Goal: Information Seeking & Learning: Learn about a topic

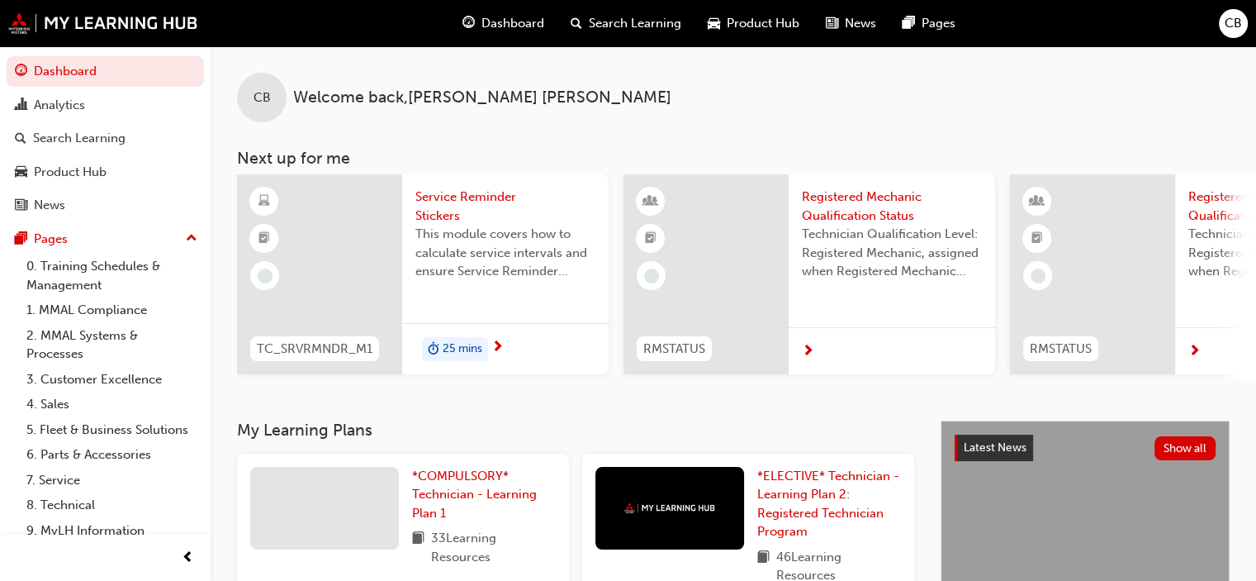
click at [498, 23] on span "Dashboard" at bounding box center [513, 23] width 63 height 19
click at [496, 26] on span "Dashboard" at bounding box center [513, 23] width 63 height 19
click at [473, 34] on div "Dashboard" at bounding box center [503, 24] width 108 height 34
click at [537, 26] on span "Dashboard" at bounding box center [513, 23] width 63 height 19
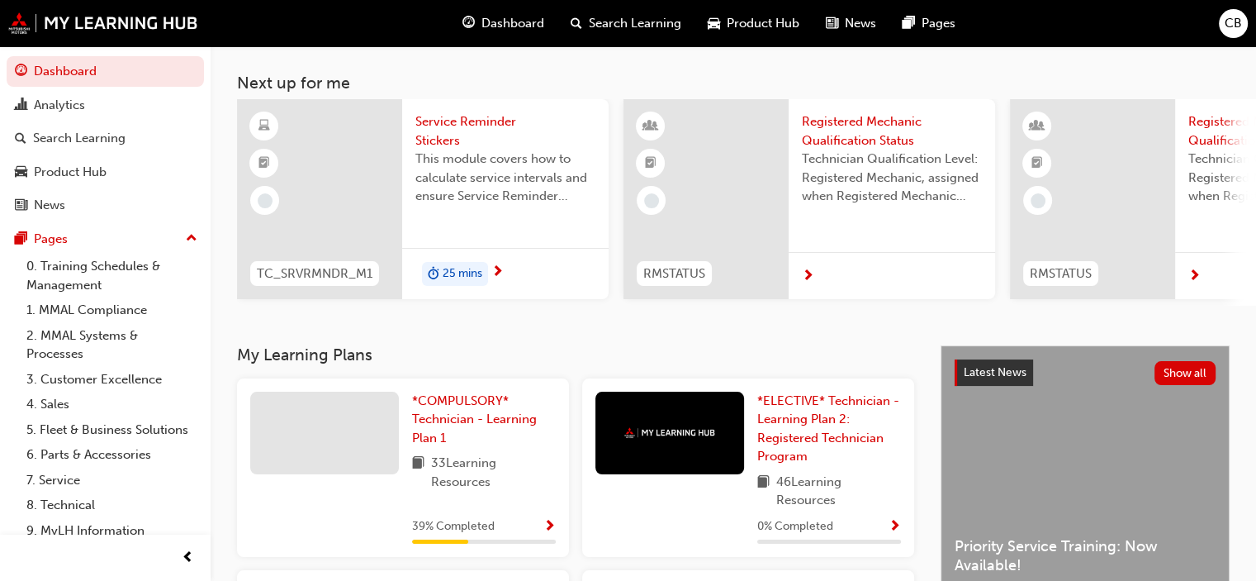
scroll to position [76, 0]
click at [459, 412] on link "*COMPULSORY* Technician - Learning Plan 1" at bounding box center [484, 419] width 144 height 56
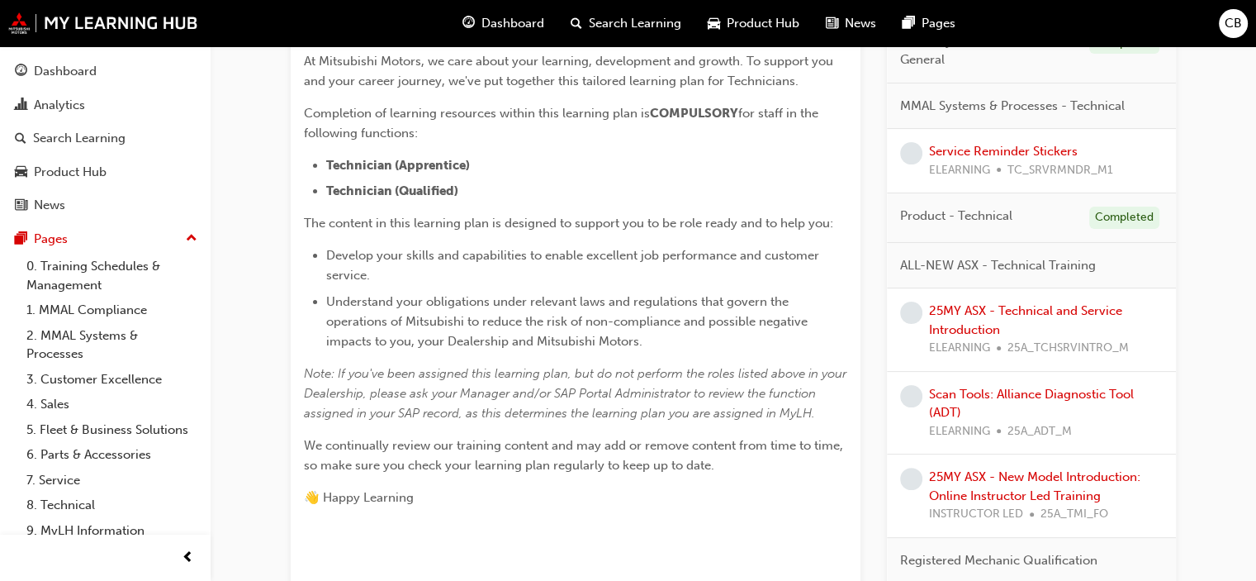
scroll to position [375, 0]
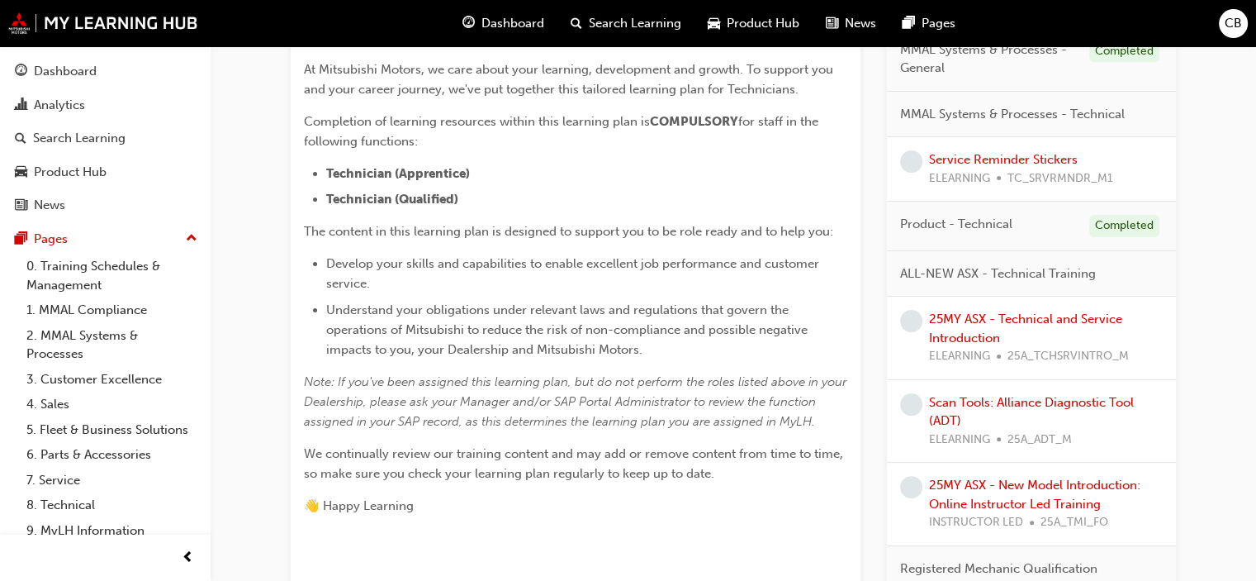
click at [1170, 283] on div "ALL-NEW ASX - Technical Training" at bounding box center [1031, 274] width 289 height 46
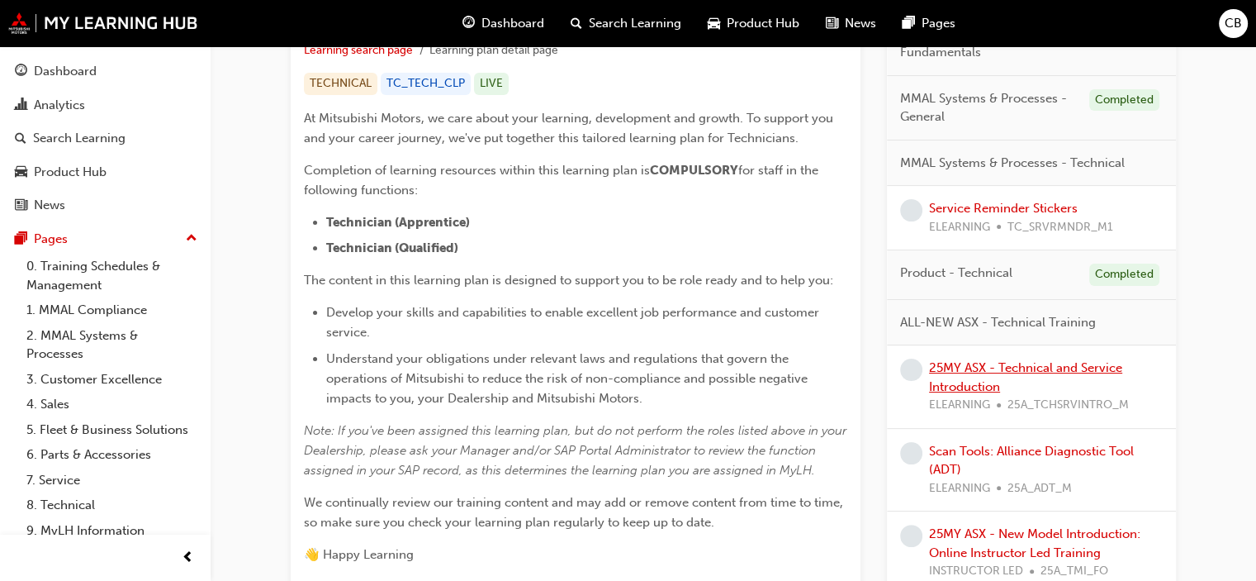
scroll to position [327, 0]
click at [1055, 453] on link "Scan Tools: Alliance Diagnostic Tool (ADT)" at bounding box center [1031, 460] width 205 height 34
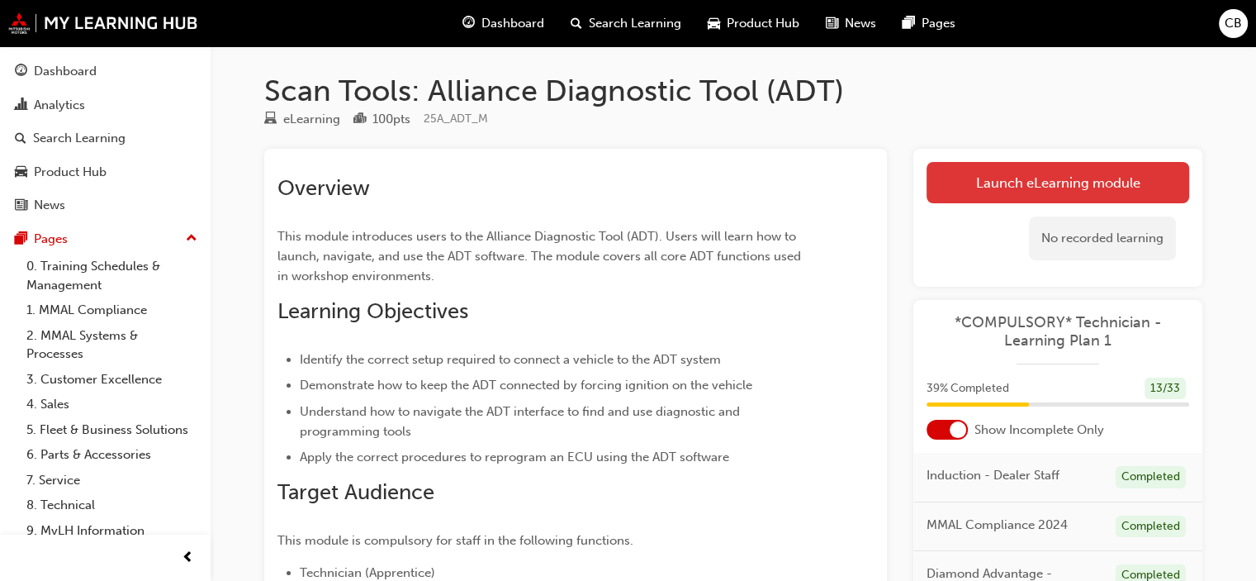
click at [1026, 186] on link "Launch eLearning module" at bounding box center [1058, 182] width 263 height 41
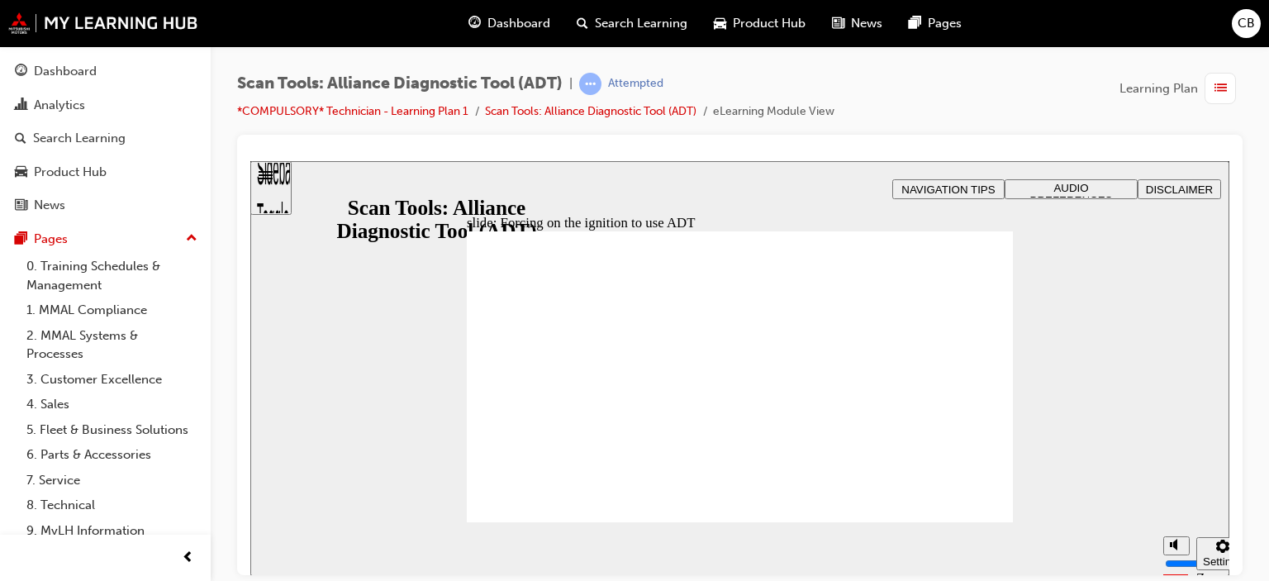
click at [966, 510] on span "Rectangle 1 B N Rectangle 3 Rectangle 1 Topic 1 quiz To move on to the next job…" at bounding box center [740, 383] width 546 height 307
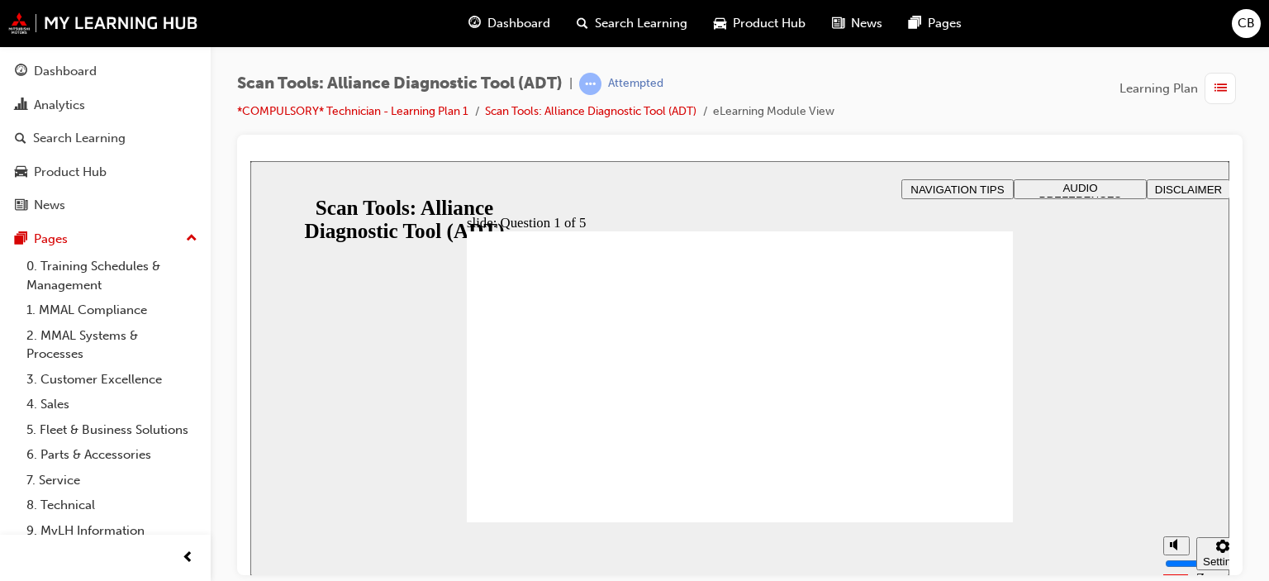
radio input "true"
drag, startPoint x: 548, startPoint y: 335, endPoint x: 548, endPoint y: 344, distance: 9.1
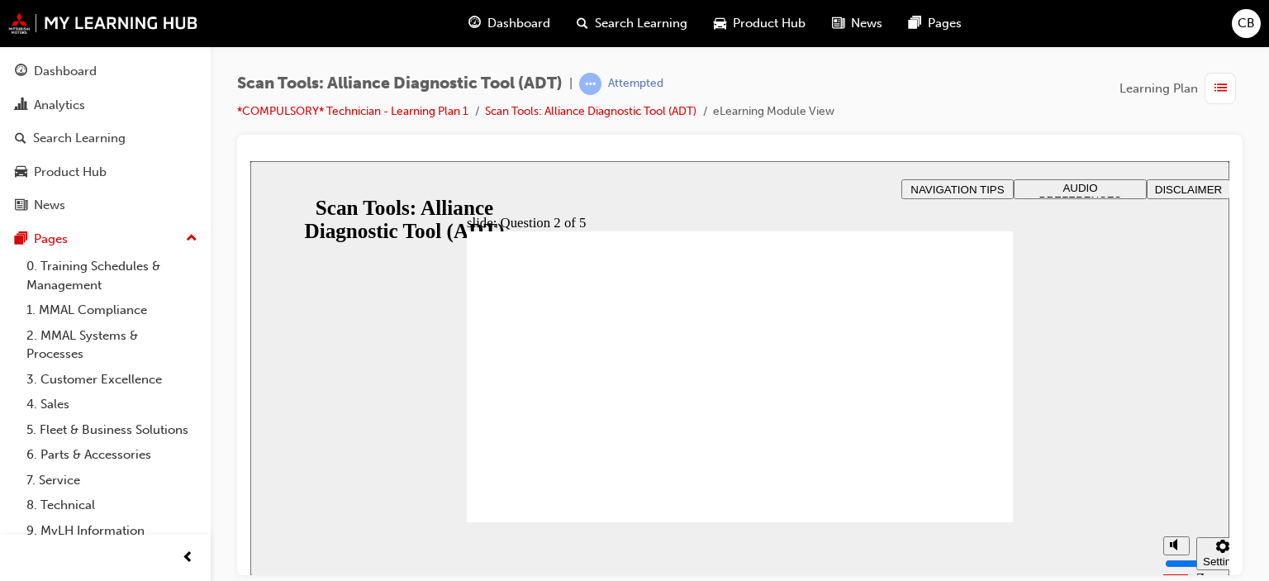
radio input "false"
radio input "true"
radio input "false"
radio input "true"
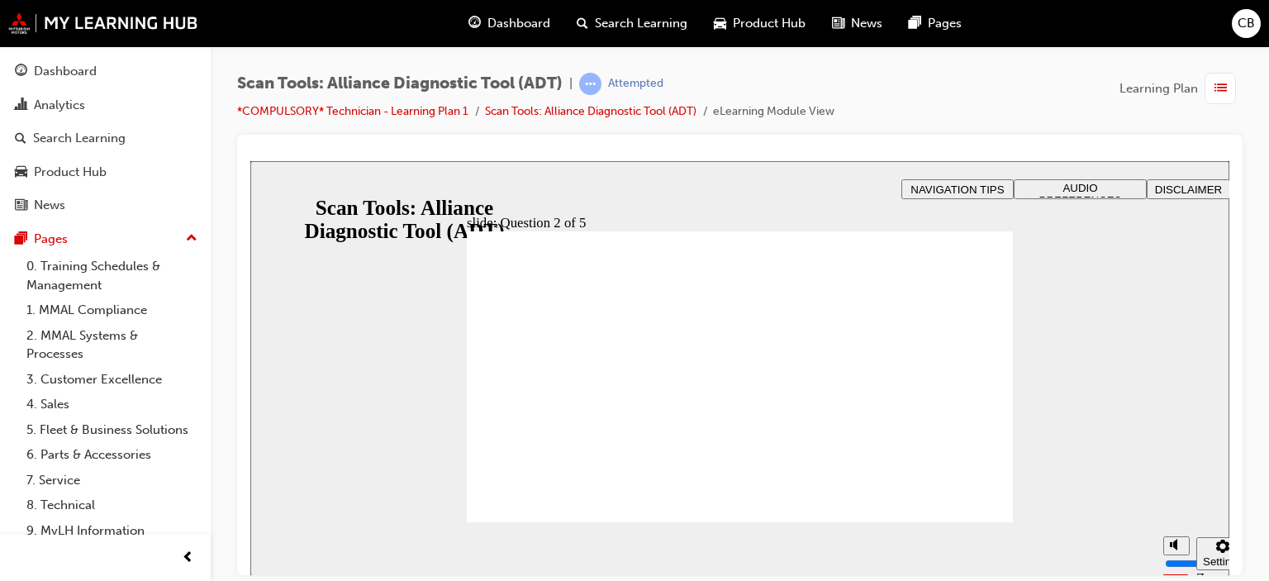
radio input "true"
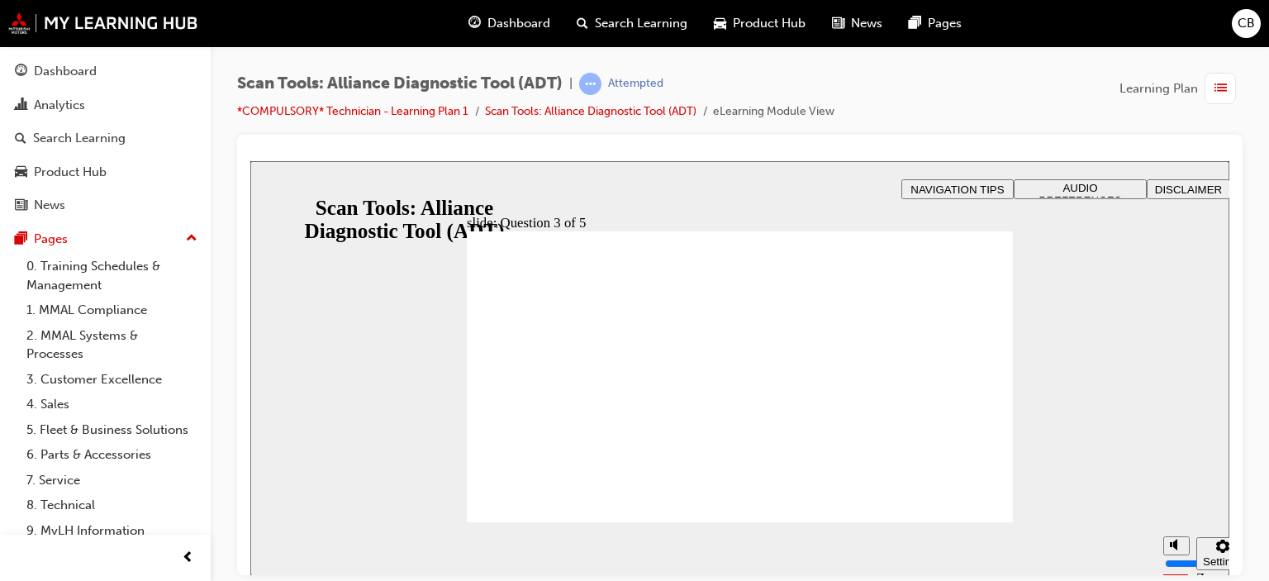
radio input "true"
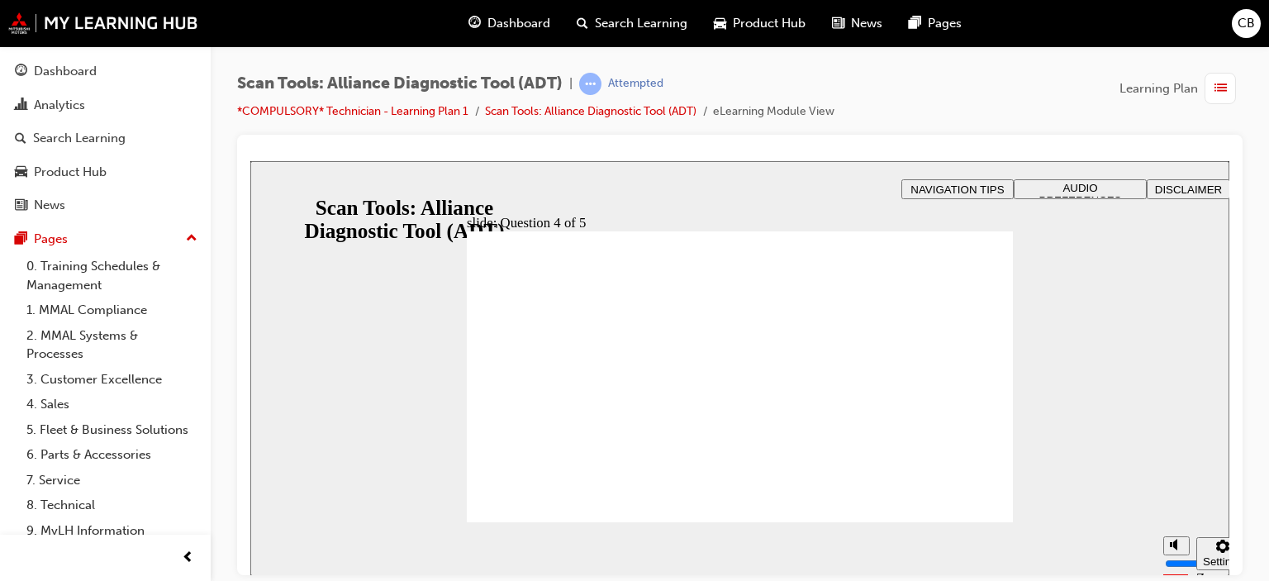
radio input "true"
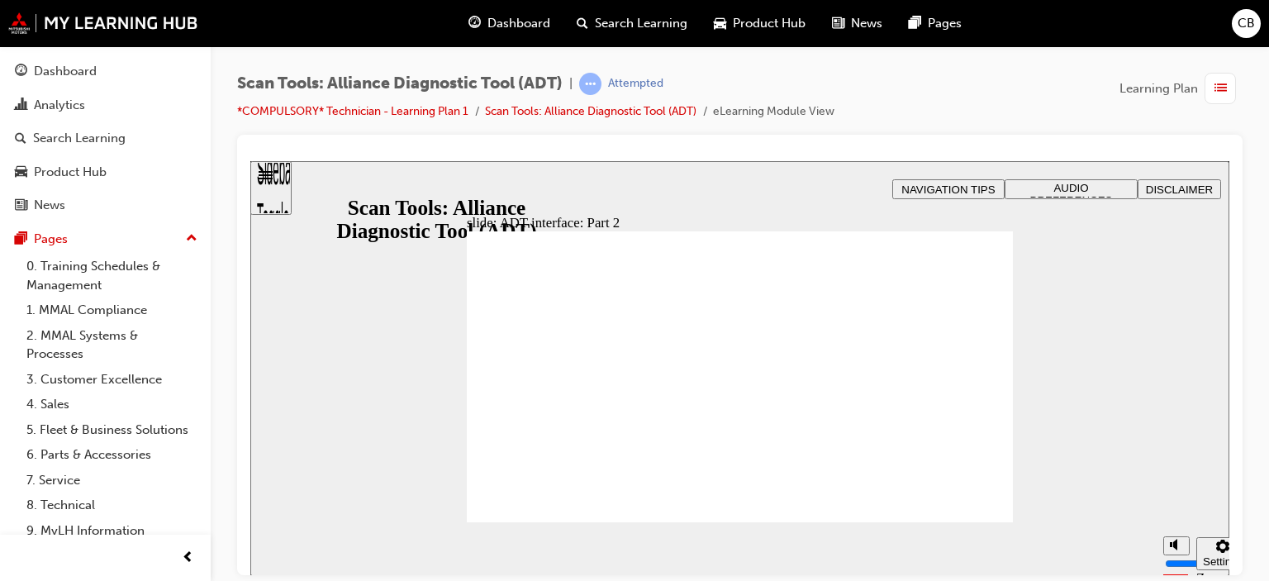
drag, startPoint x: 953, startPoint y: 515, endPoint x: 868, endPoint y: 523, distance: 85.4
click at [868, 523] on div "slide: Topic 2 quiz Rectangle 1 B N Rectangle 3 Rectangle 1 Topic 2 quiz To mov…" at bounding box center [739, 367] width 979 height 415
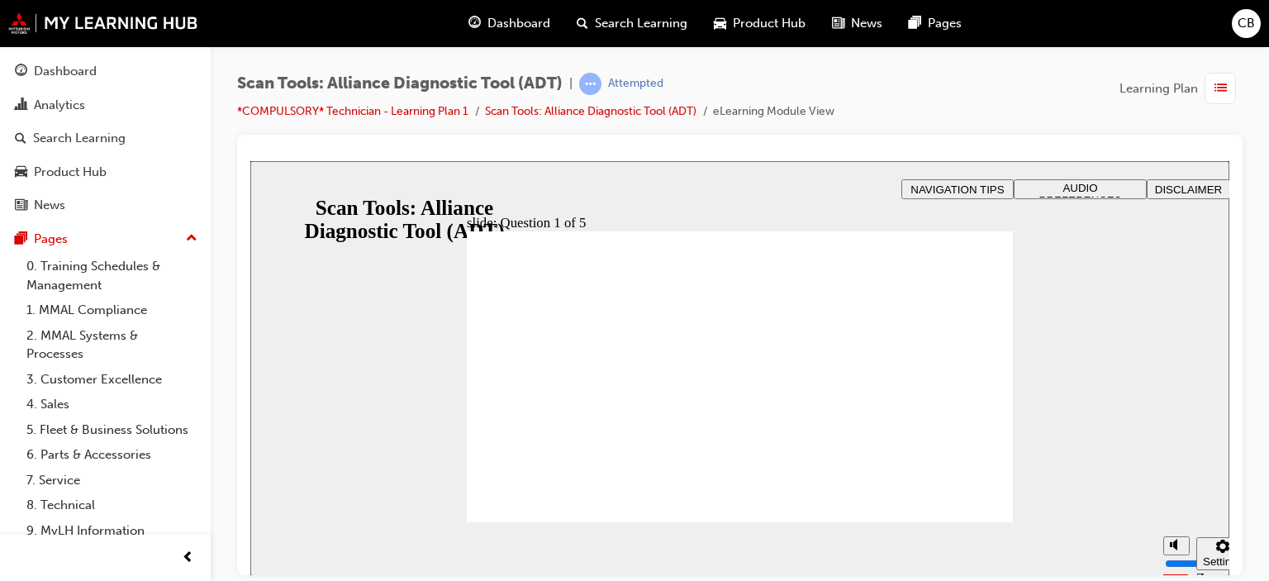
radio input "true"
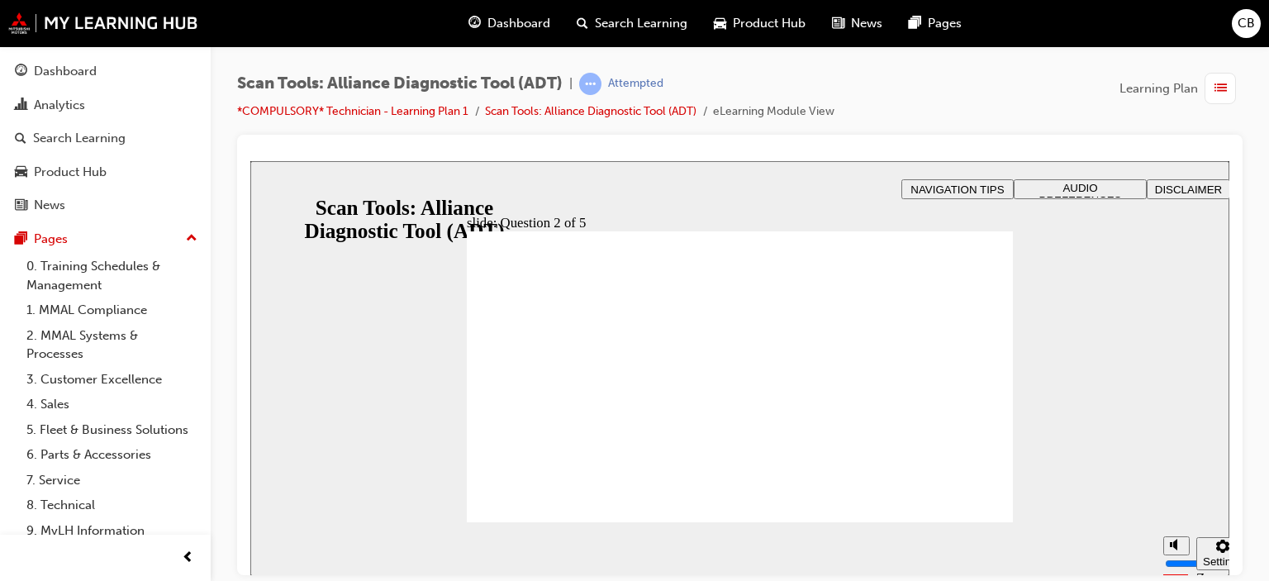
drag, startPoint x: 764, startPoint y: 455, endPoint x: 761, endPoint y: 447, distance: 8.9
radio input "true"
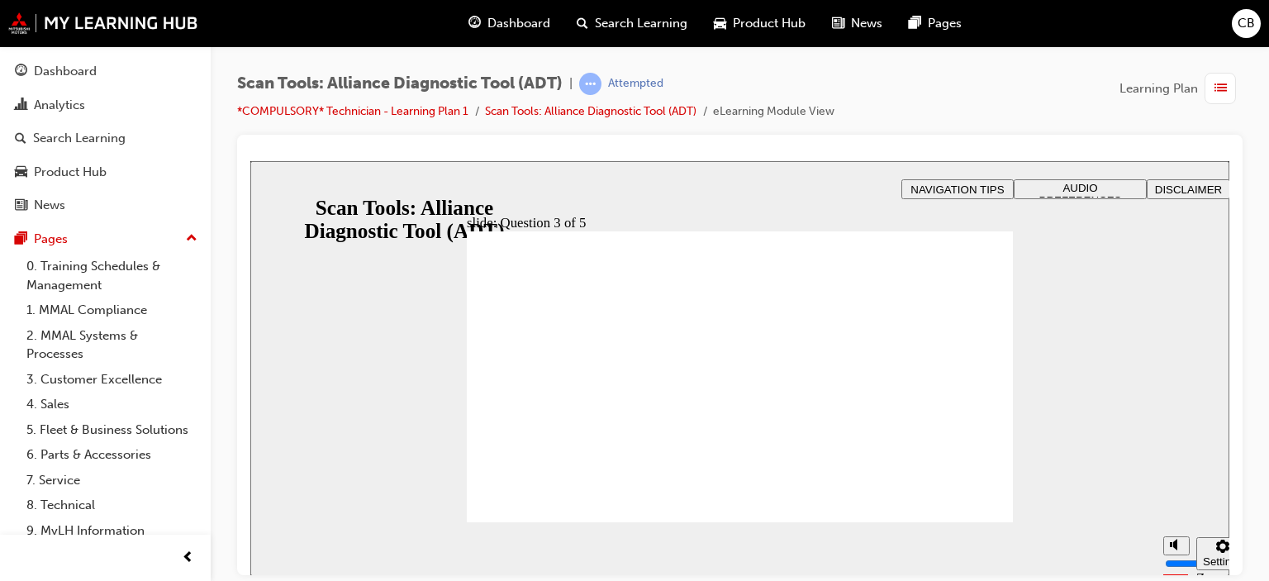
radio input "true"
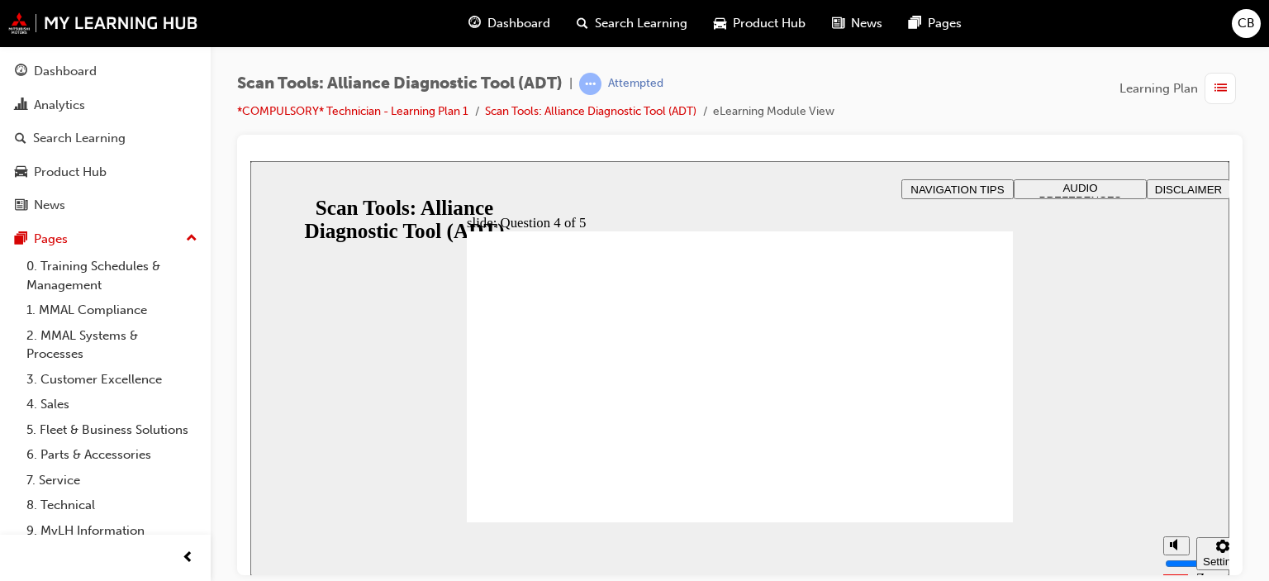
radio input "true"
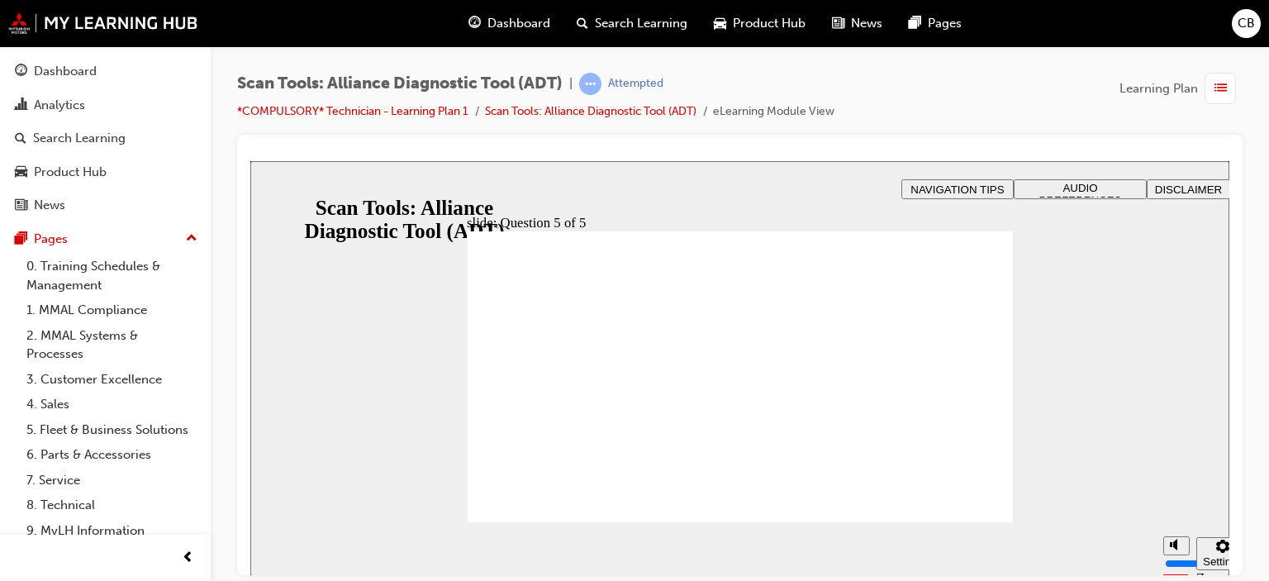
drag, startPoint x: 960, startPoint y: 491, endPoint x: 960, endPoint y: 533, distance: 41.3
click at [960, 533] on section "Pause (Ctrl+Alt+P) Replay (Ctrl+Alt+R) Playback speed Playback Speed 2 1.75 1.5" at bounding box center [739, 548] width 979 height 54
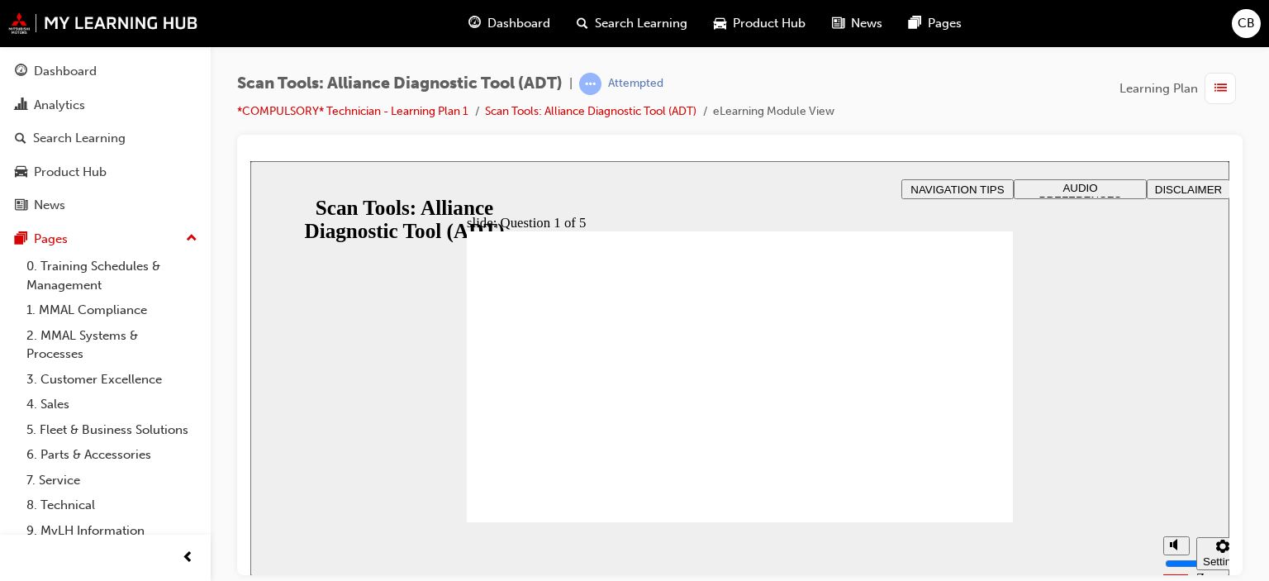
radio input "true"
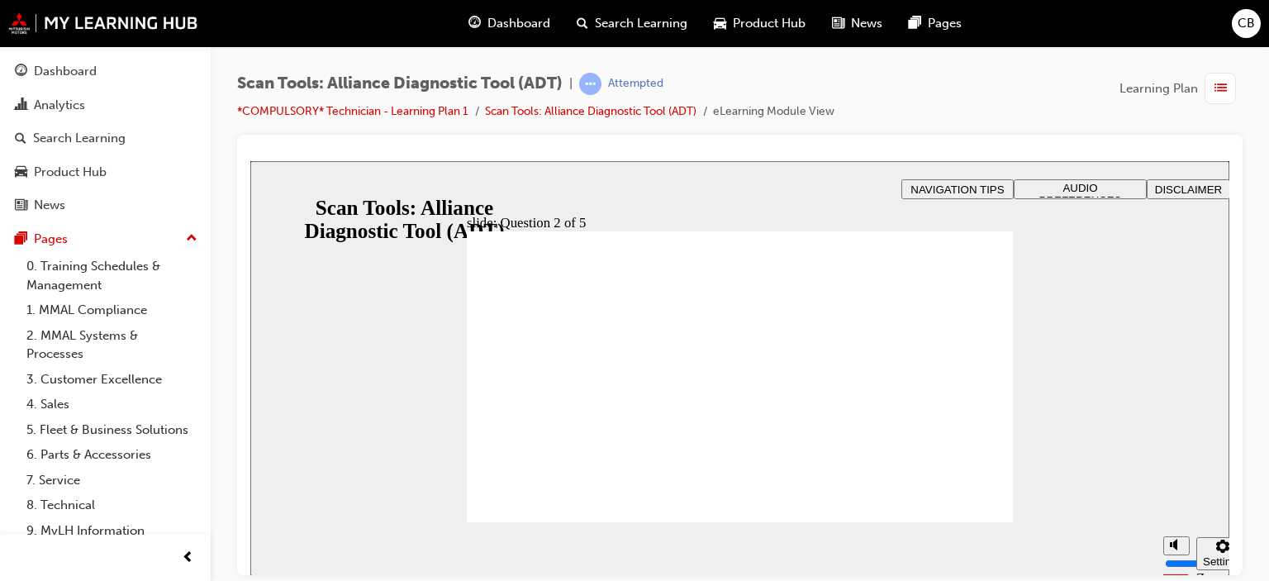
drag, startPoint x: 764, startPoint y: 440, endPoint x: 753, endPoint y: 447, distance: 12.6
radio input "true"
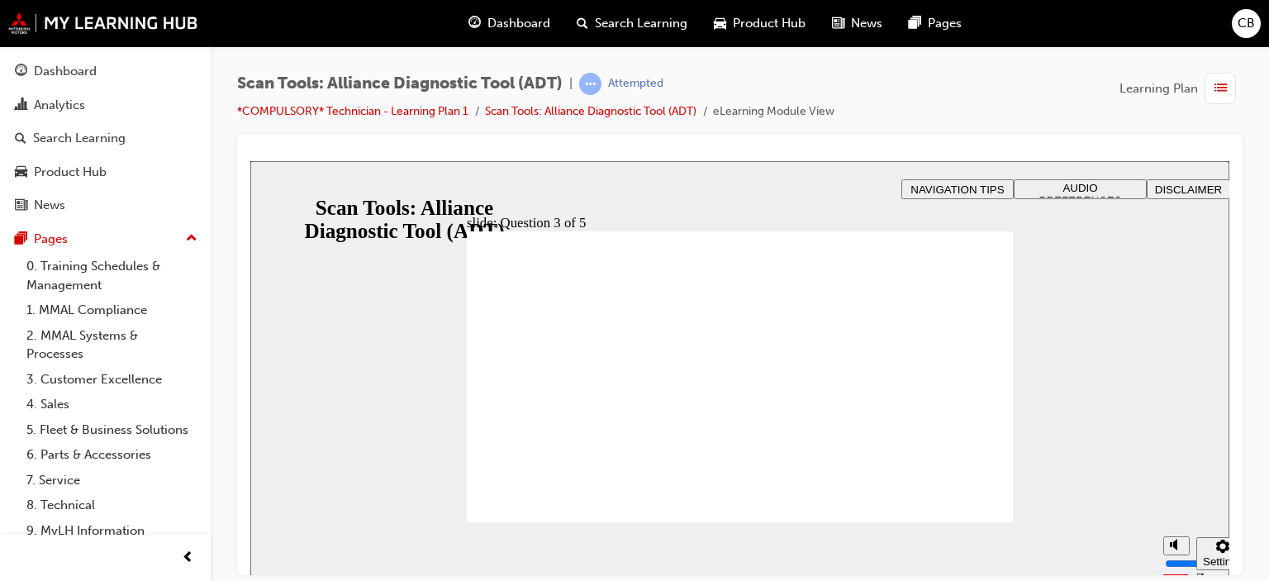
radio input "true"
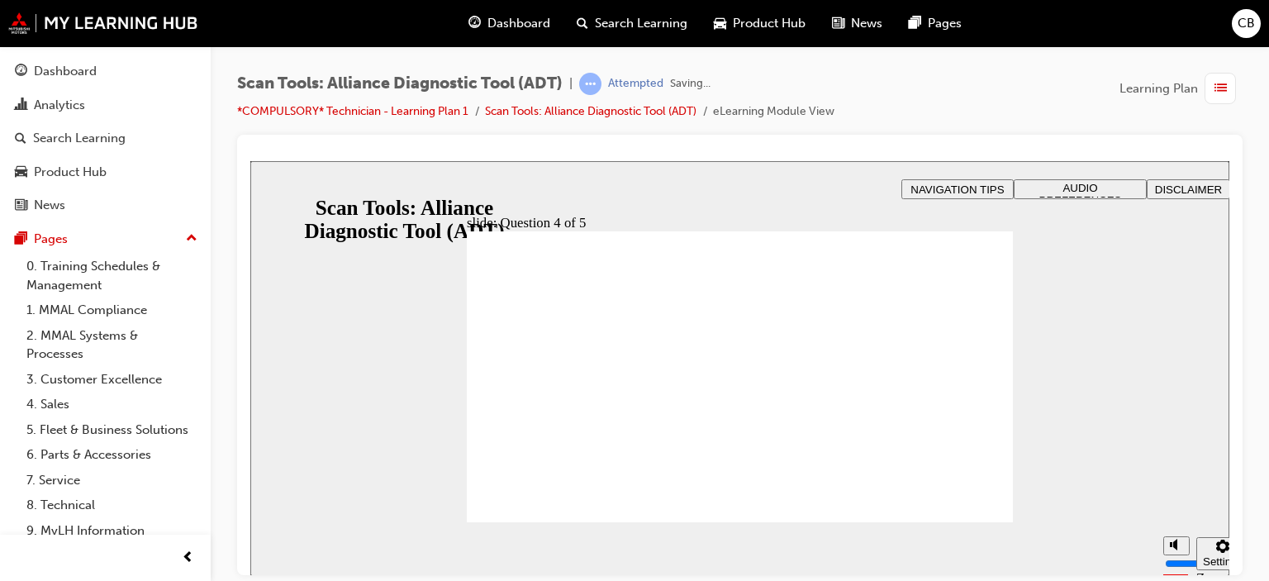
radio input "true"
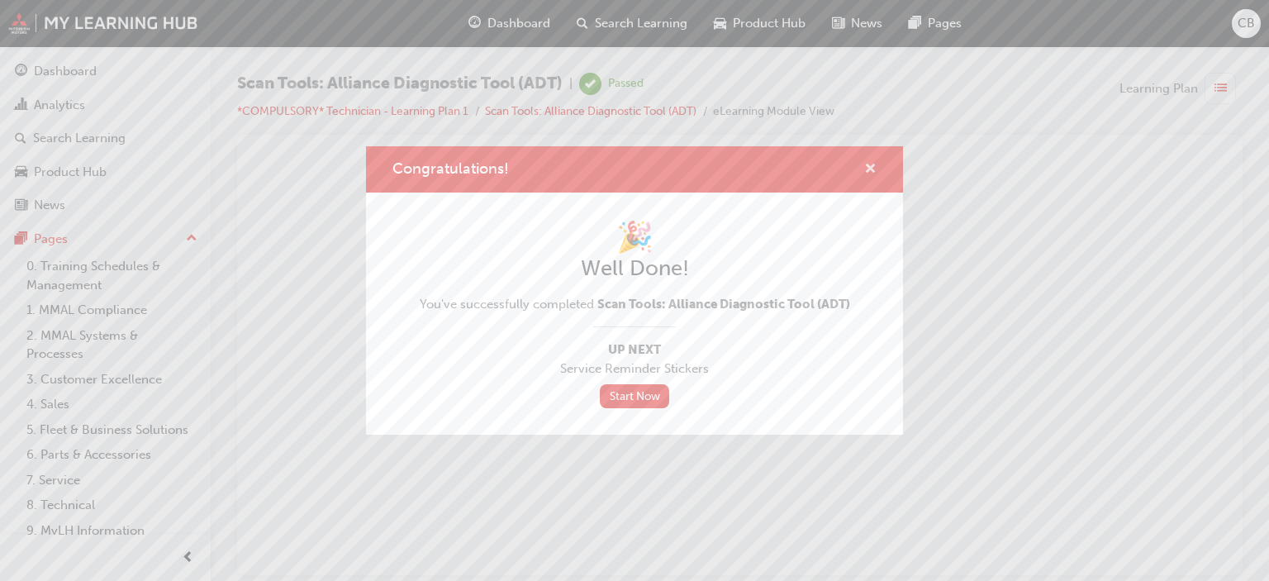
click at [869, 171] on span "cross-icon" at bounding box center [870, 170] width 12 height 15
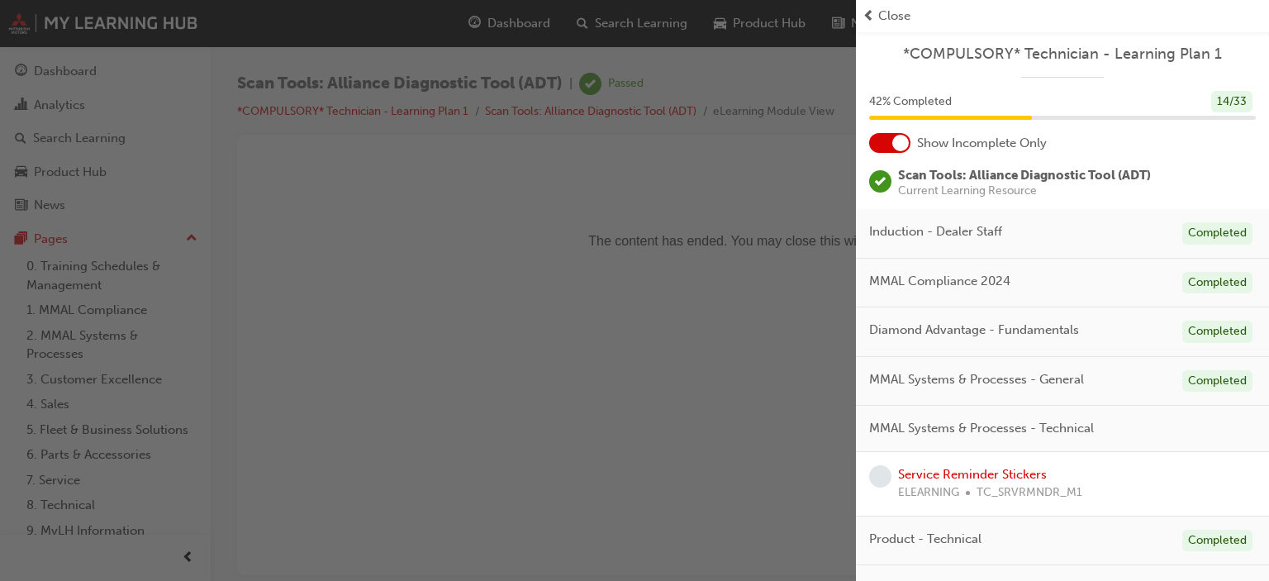
scroll to position [112, 0]
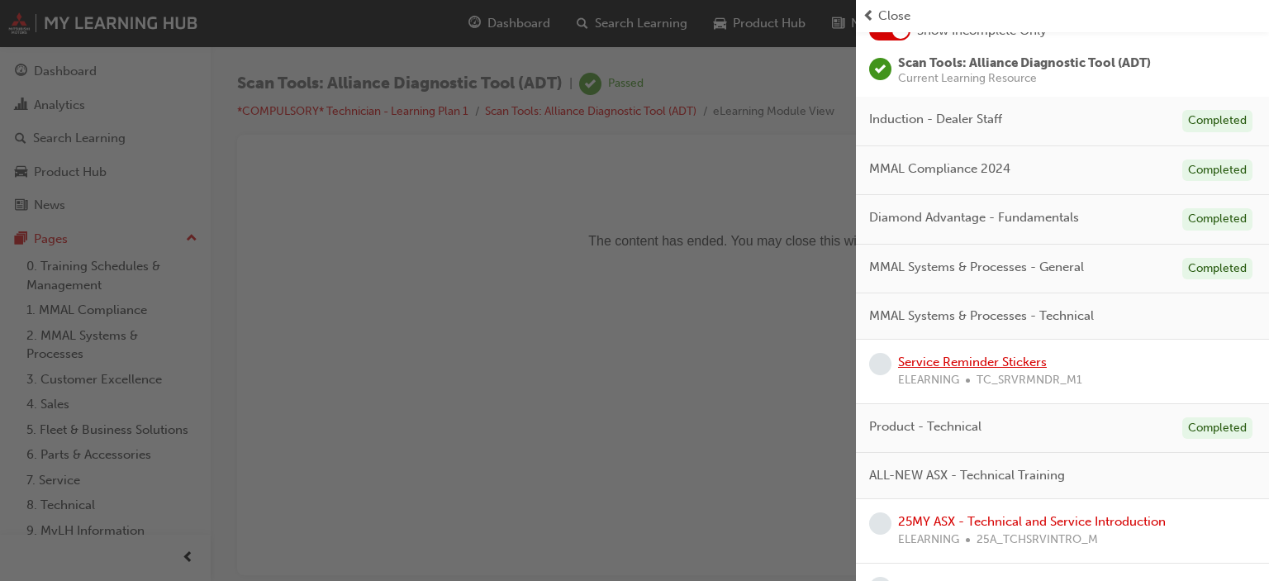
click at [1039, 360] on link "Service Reminder Stickers" at bounding box center [972, 361] width 149 height 15
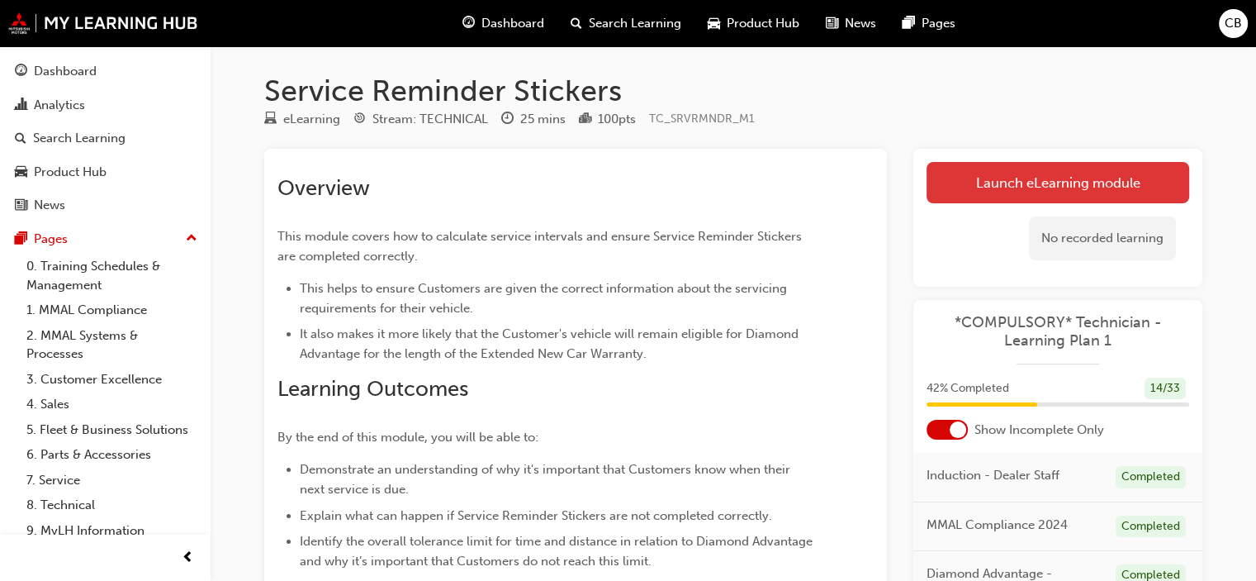
click at [1080, 181] on link "Launch eLearning module" at bounding box center [1058, 182] width 263 height 41
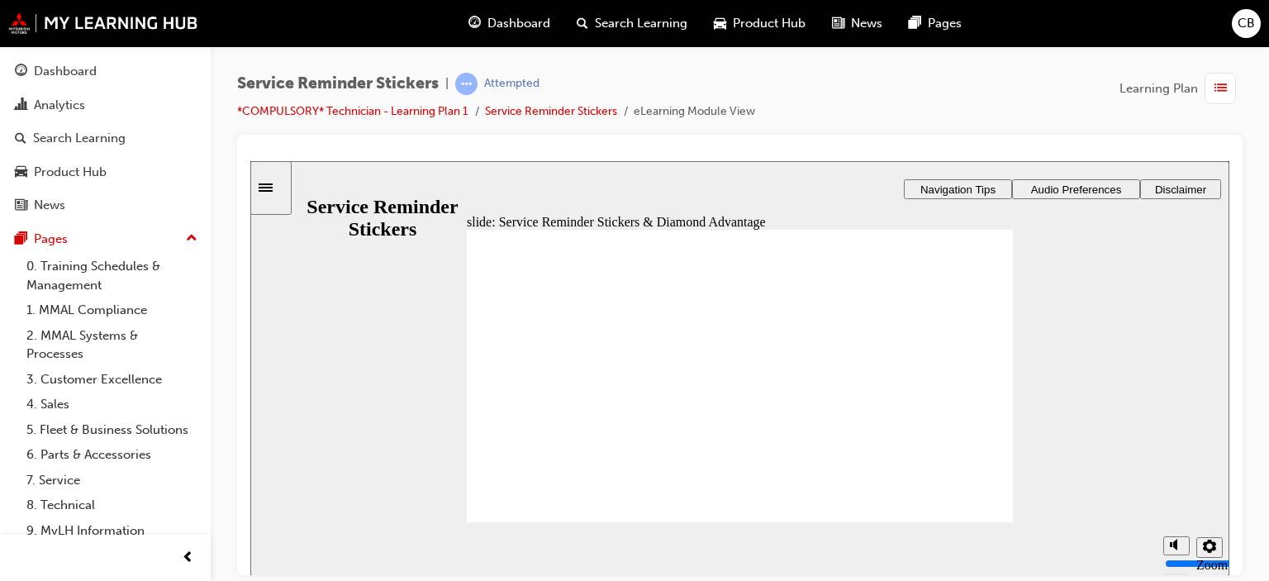
drag, startPoint x: 730, startPoint y: 404, endPoint x: 1038, endPoint y: 484, distance: 318.3
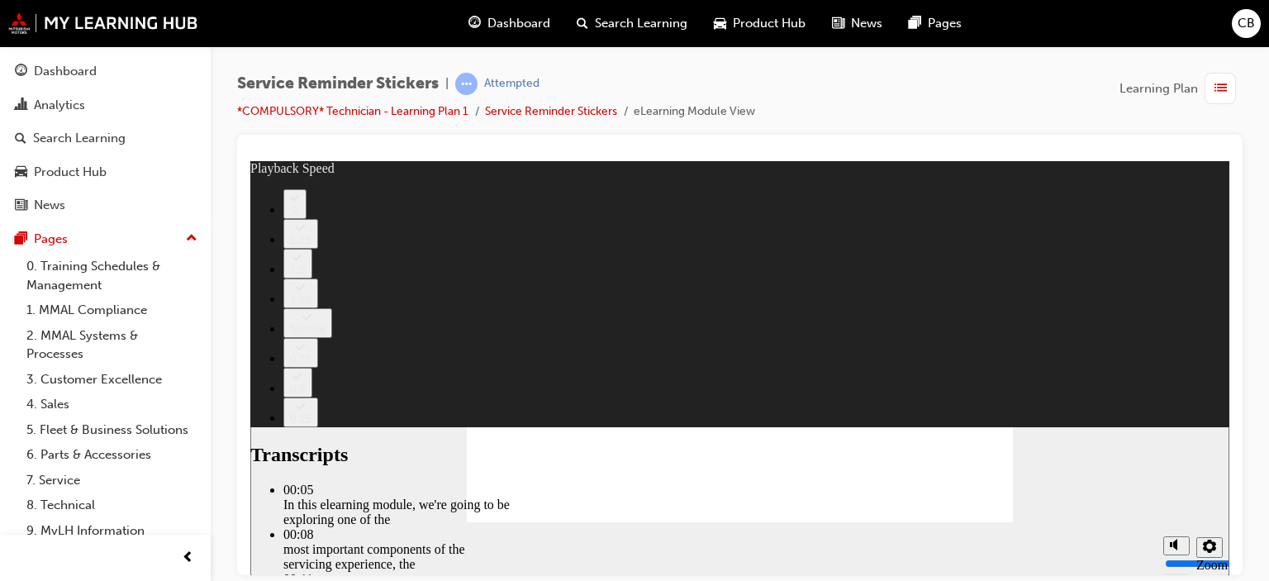
type input "98"
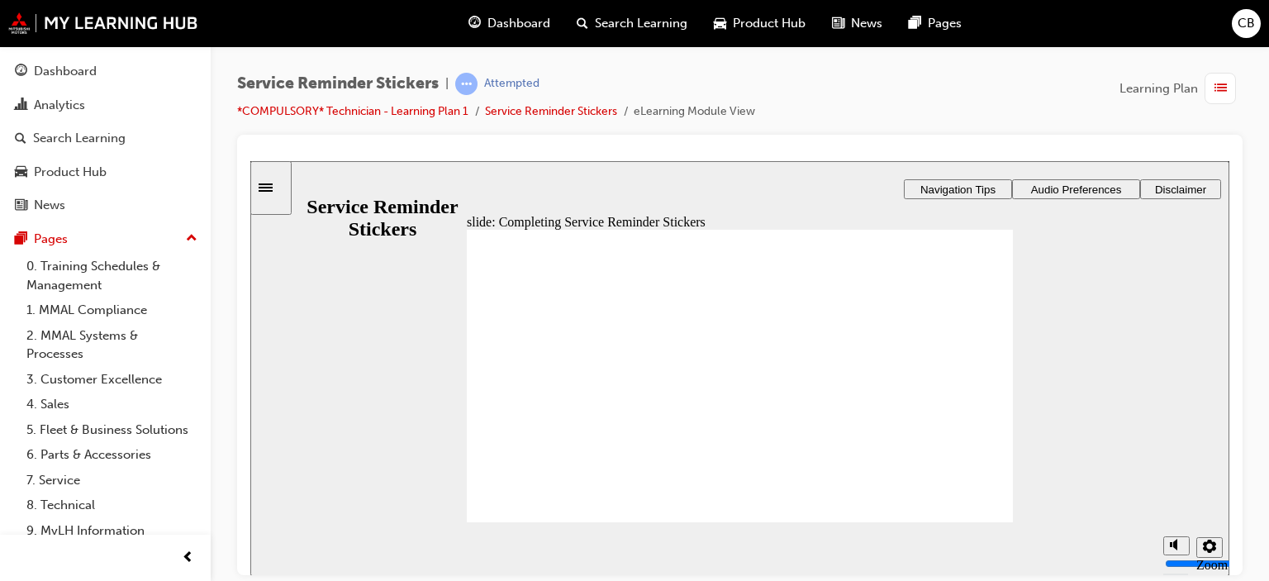
drag, startPoint x: 971, startPoint y: 490, endPoint x: 968, endPoint y: 500, distance: 10.2
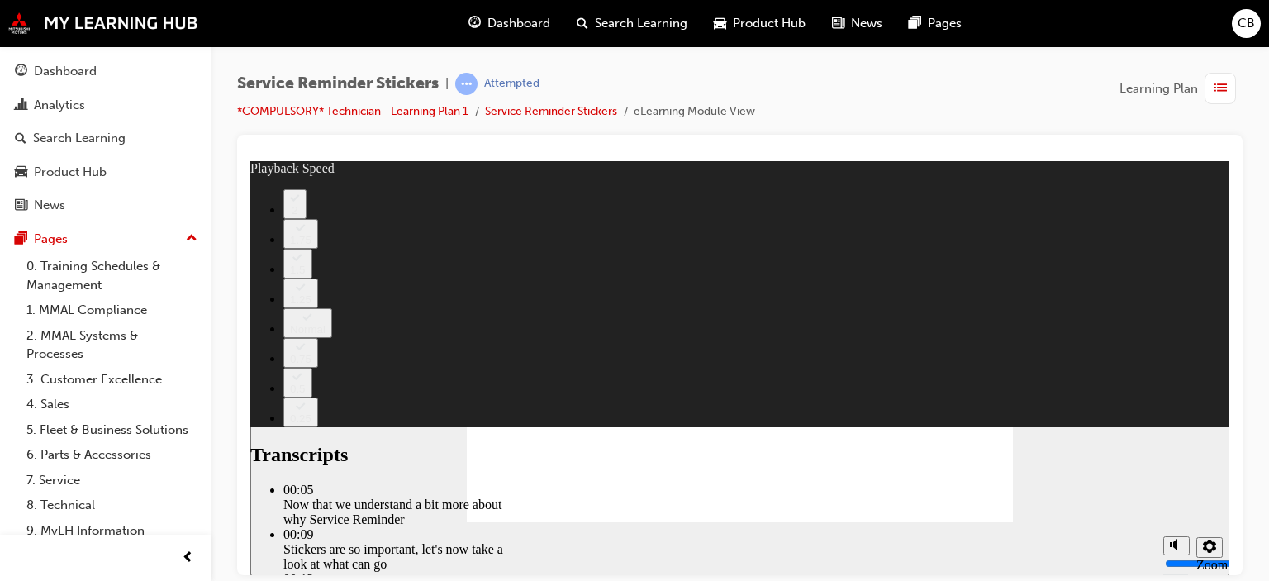
type input "135"
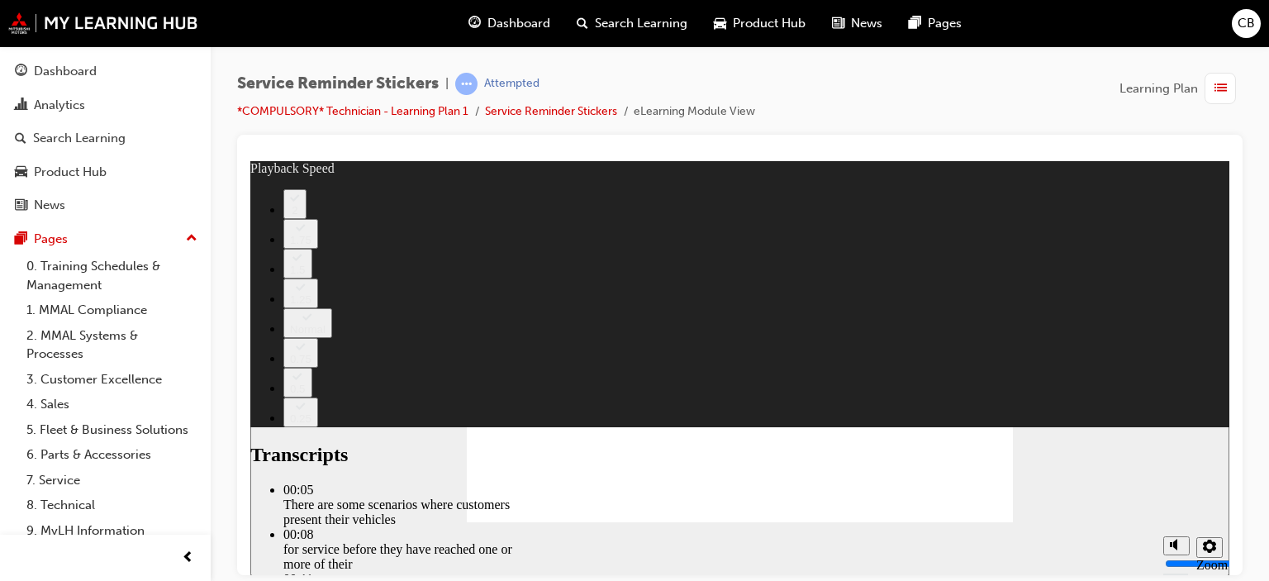
drag, startPoint x: 572, startPoint y: 463, endPoint x: 639, endPoint y: 451, distance: 68.0
type input "55"
type input "166"
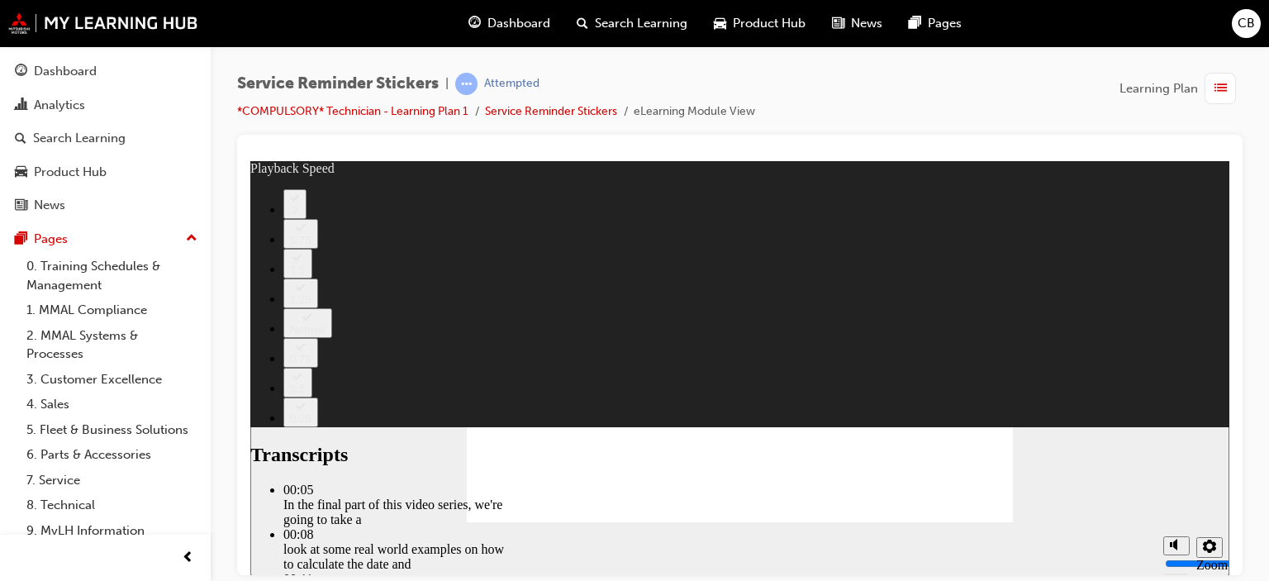
type input "199"
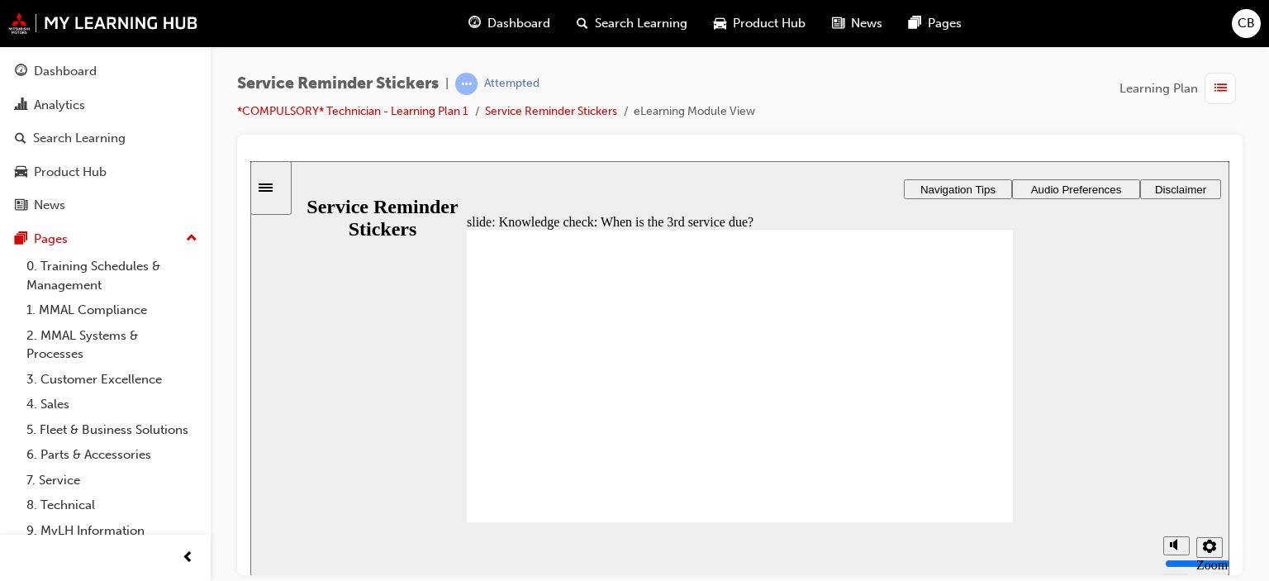
radio input "true"
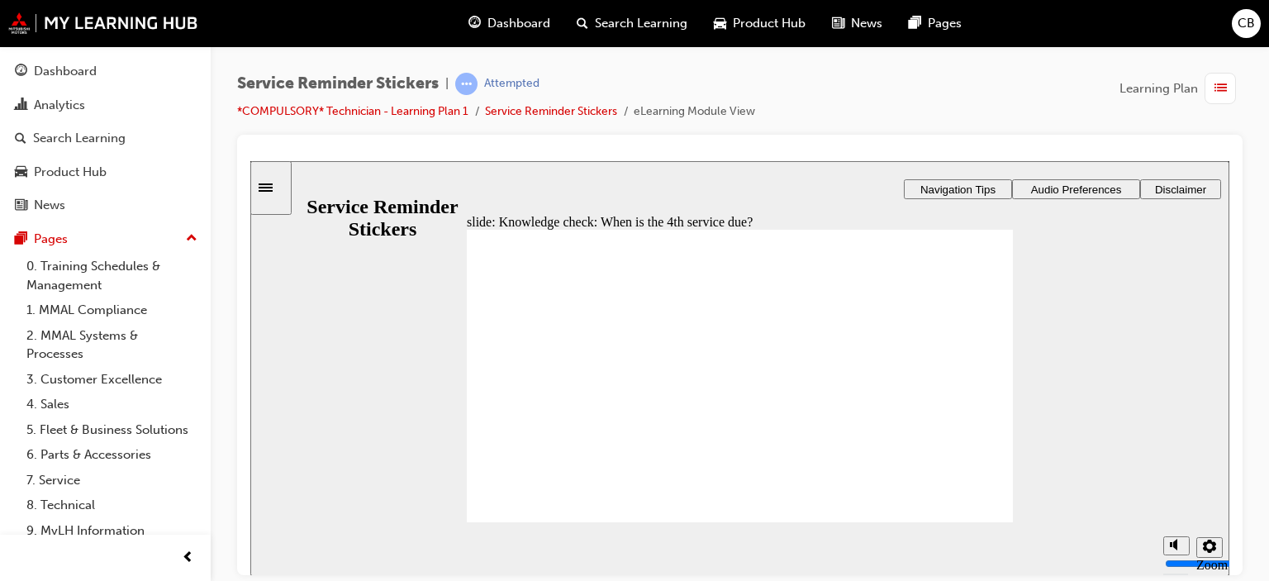
radio input "false"
radio input "true"
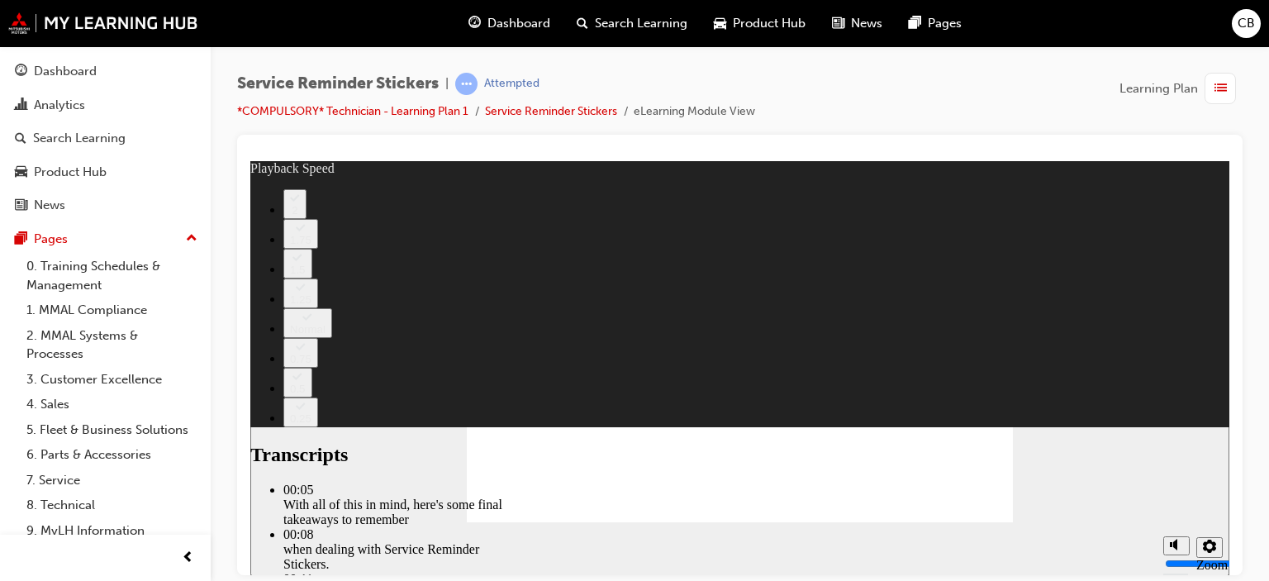
type input "110"
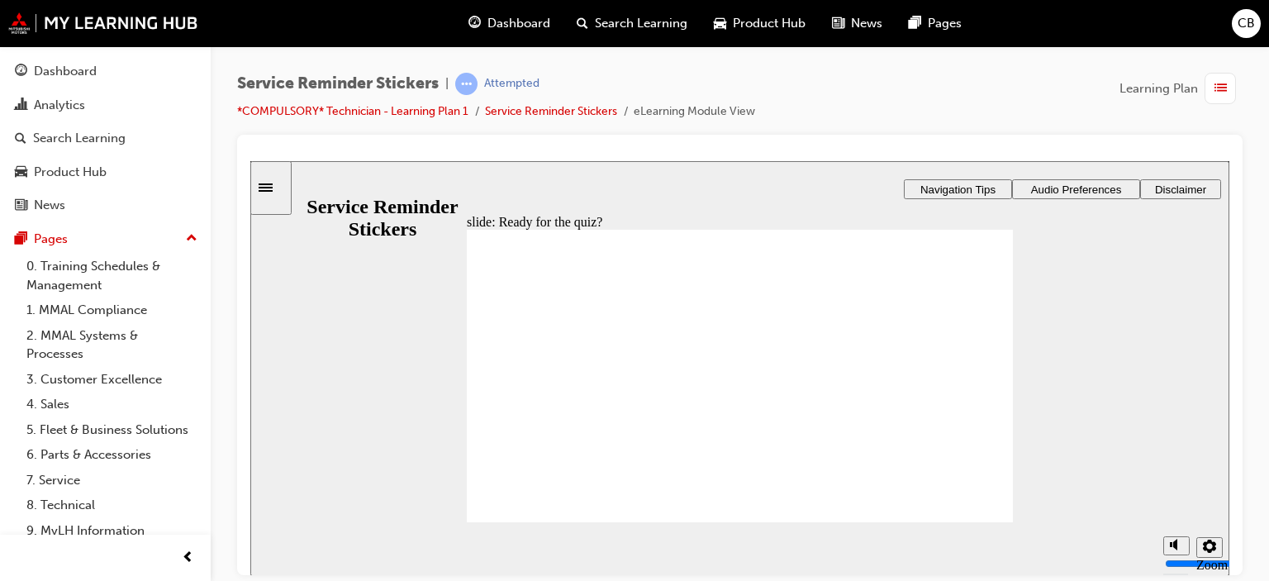
radio input "true"
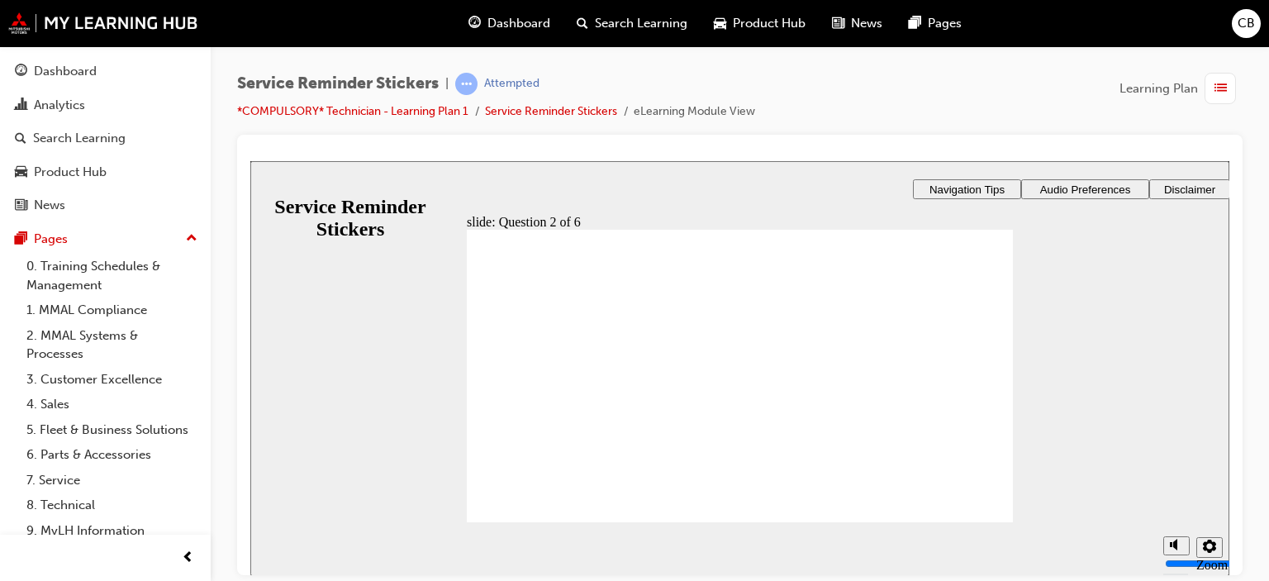
radio input "true"
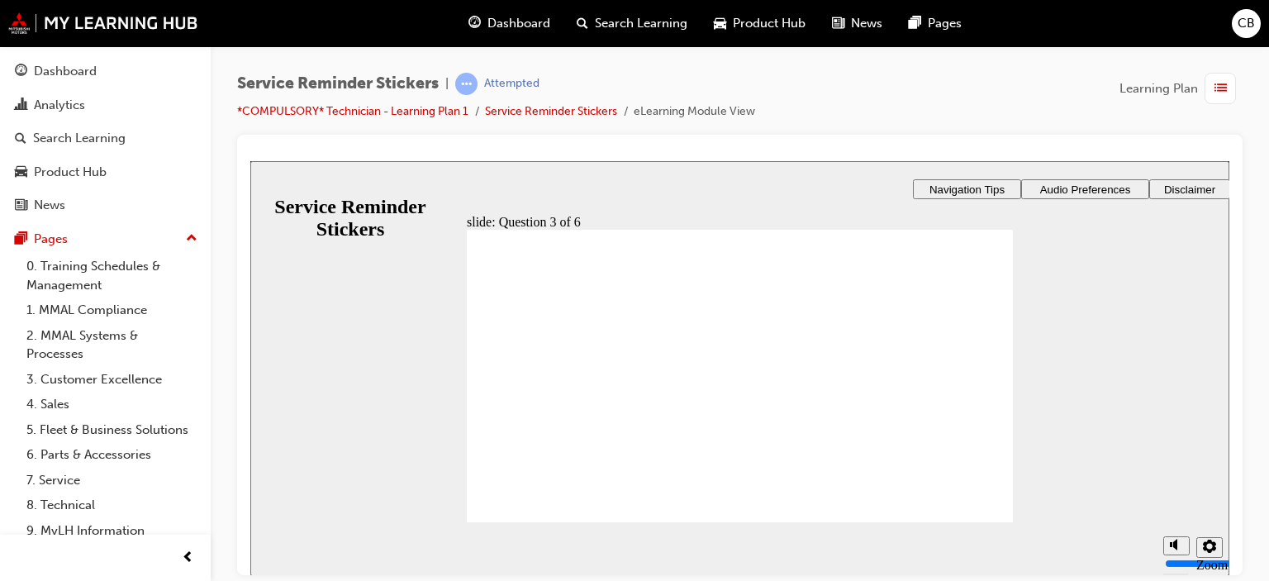
drag, startPoint x: 914, startPoint y: 370, endPoint x: 664, endPoint y: 325, distance: 254.2
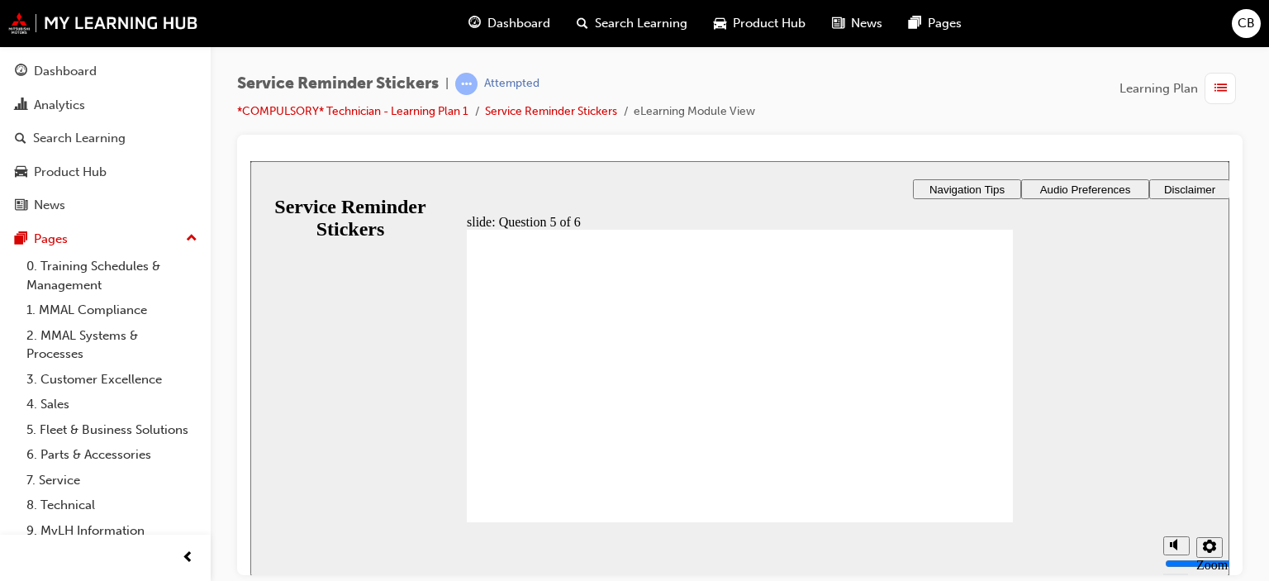
checkbox input "true"
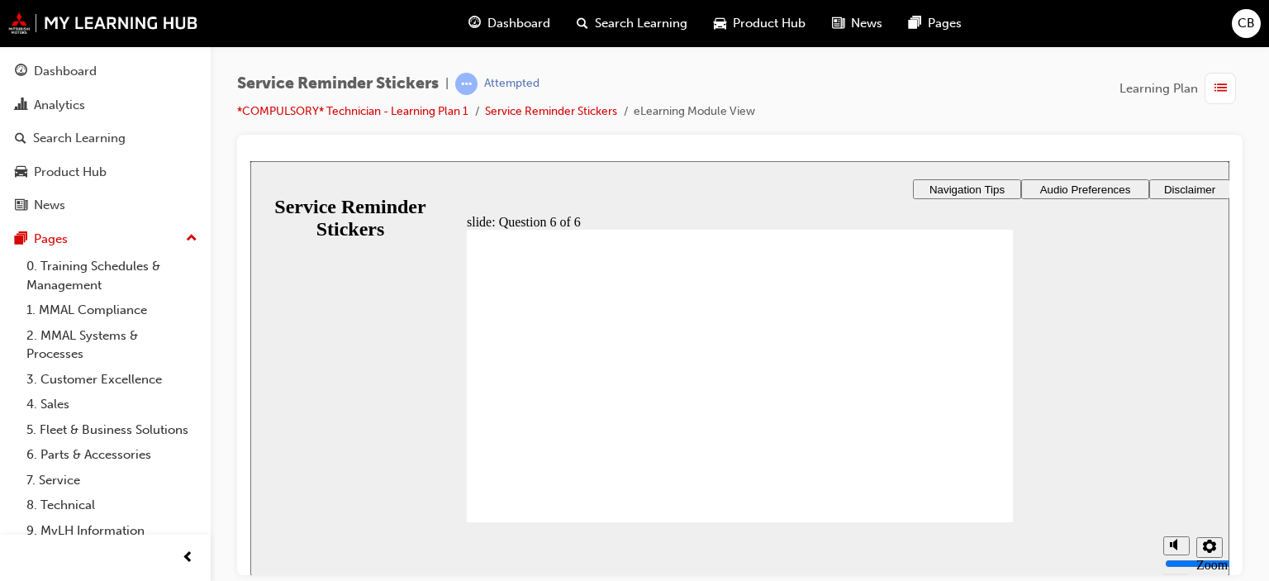
checkbox input "true"
radio input "true"
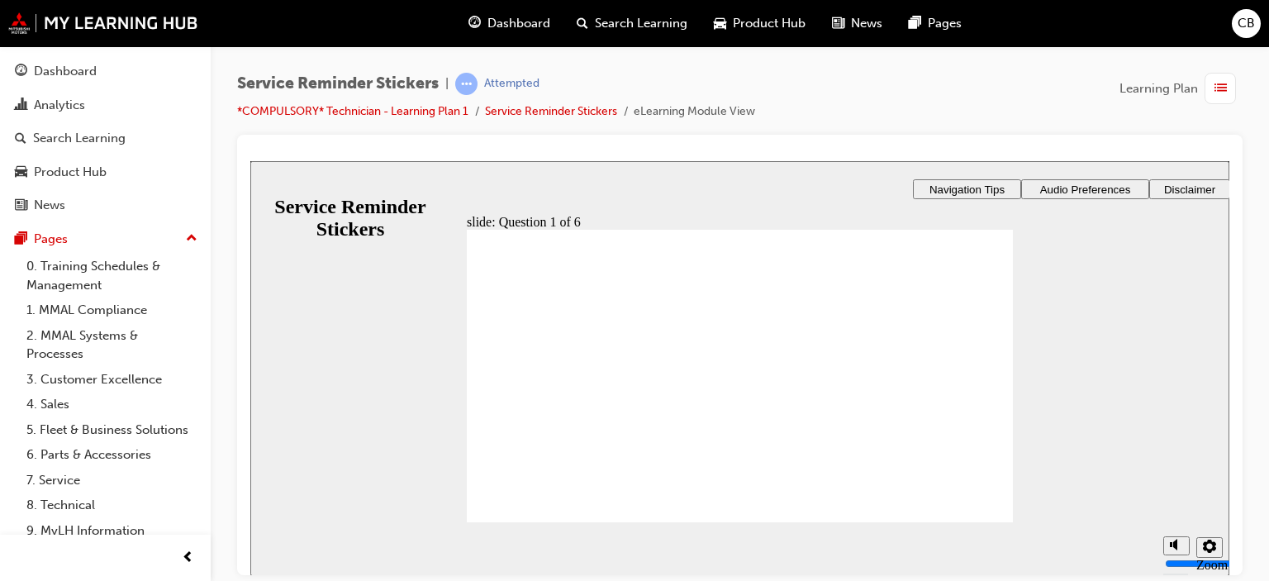
radio input "true"
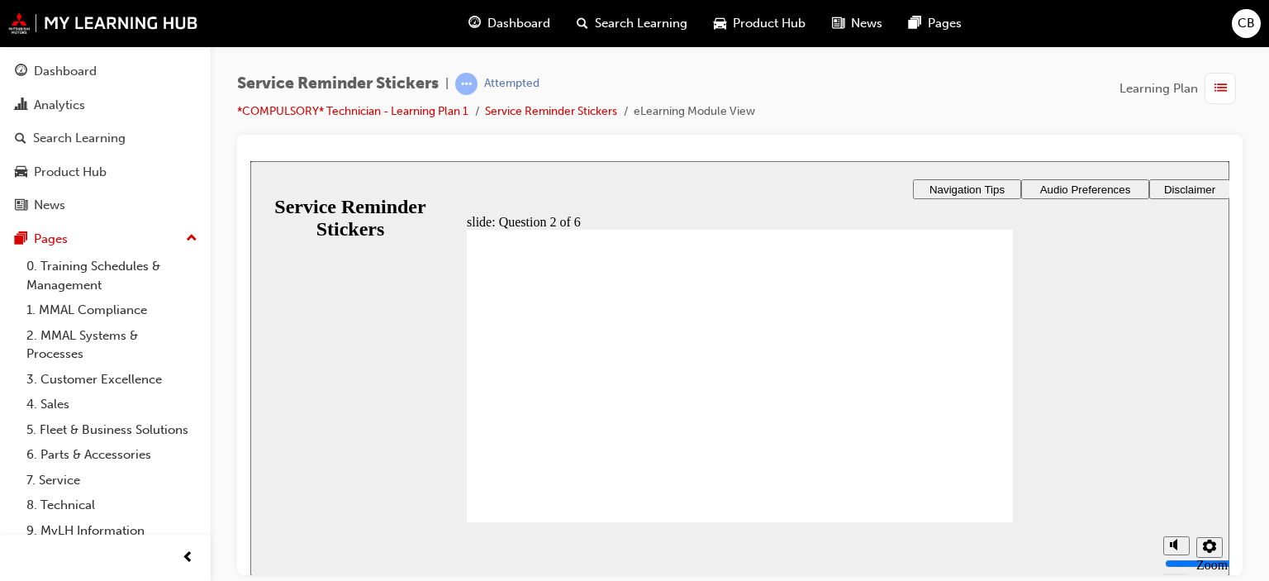
radio input "true"
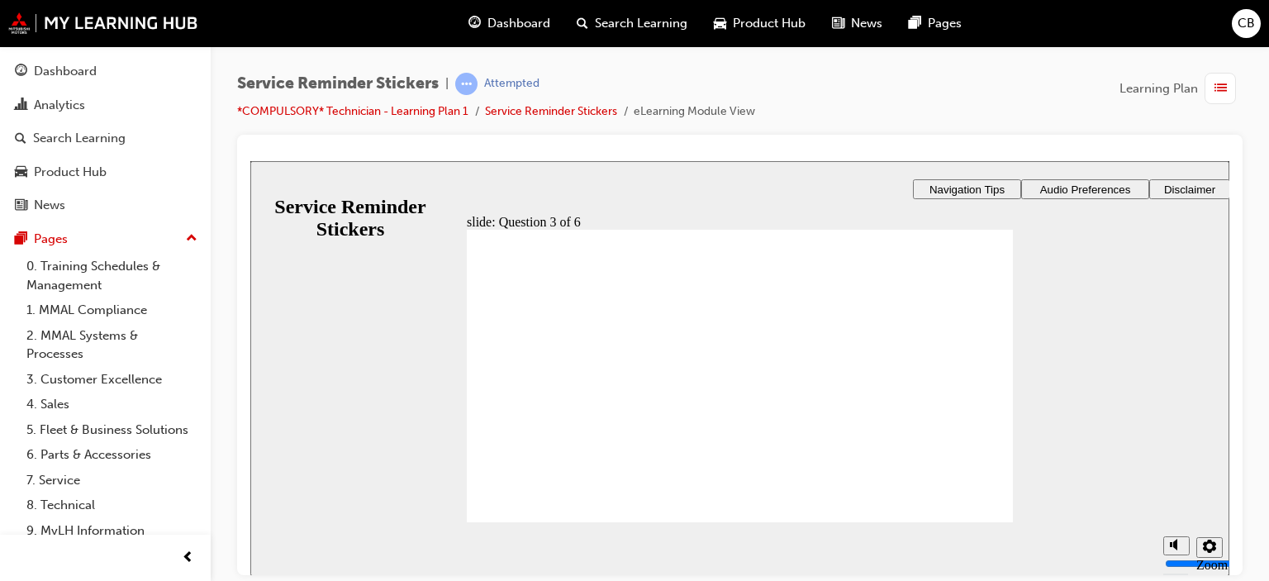
radio input "true"
drag, startPoint x: 904, startPoint y: 361, endPoint x: 658, endPoint y: 328, distance: 247.5
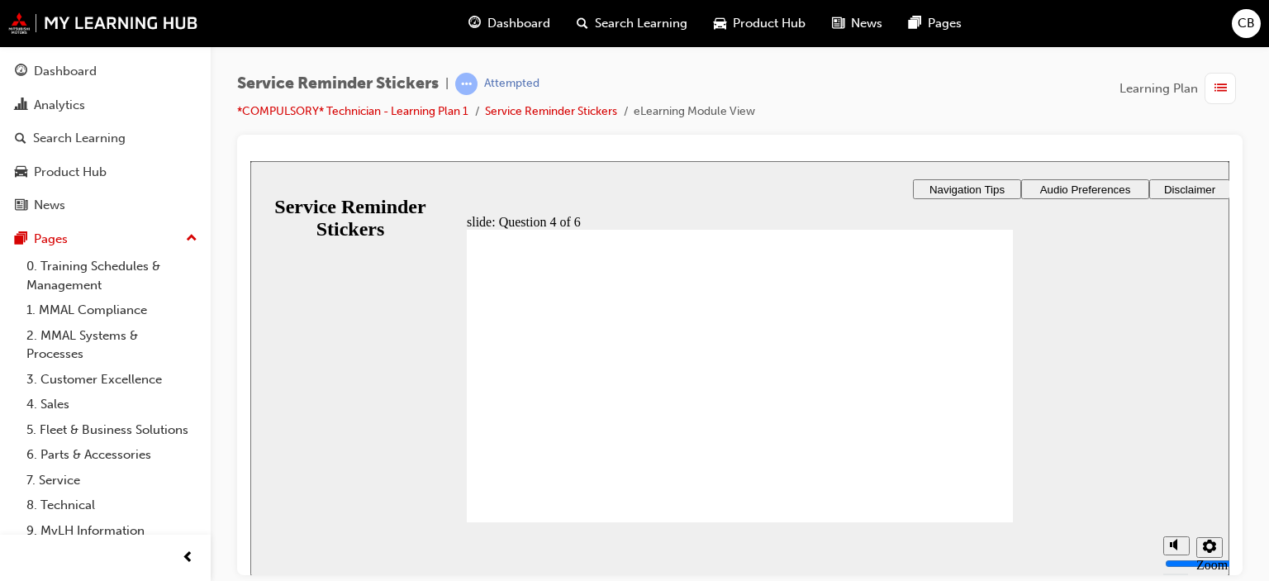
checkbox input "true"
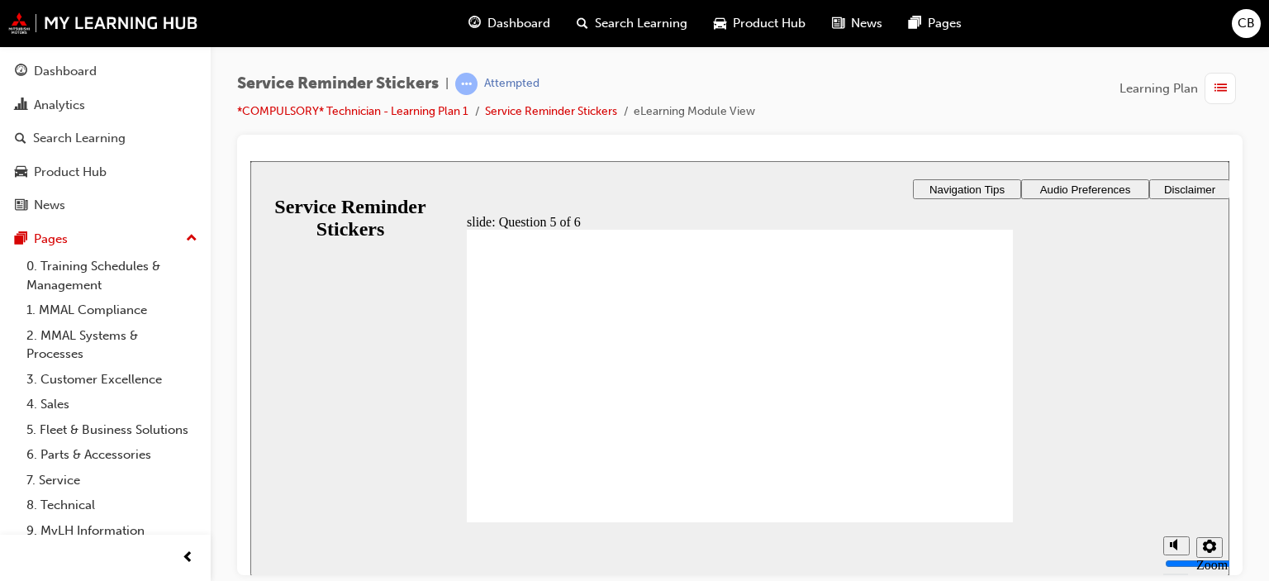
checkbox input "true"
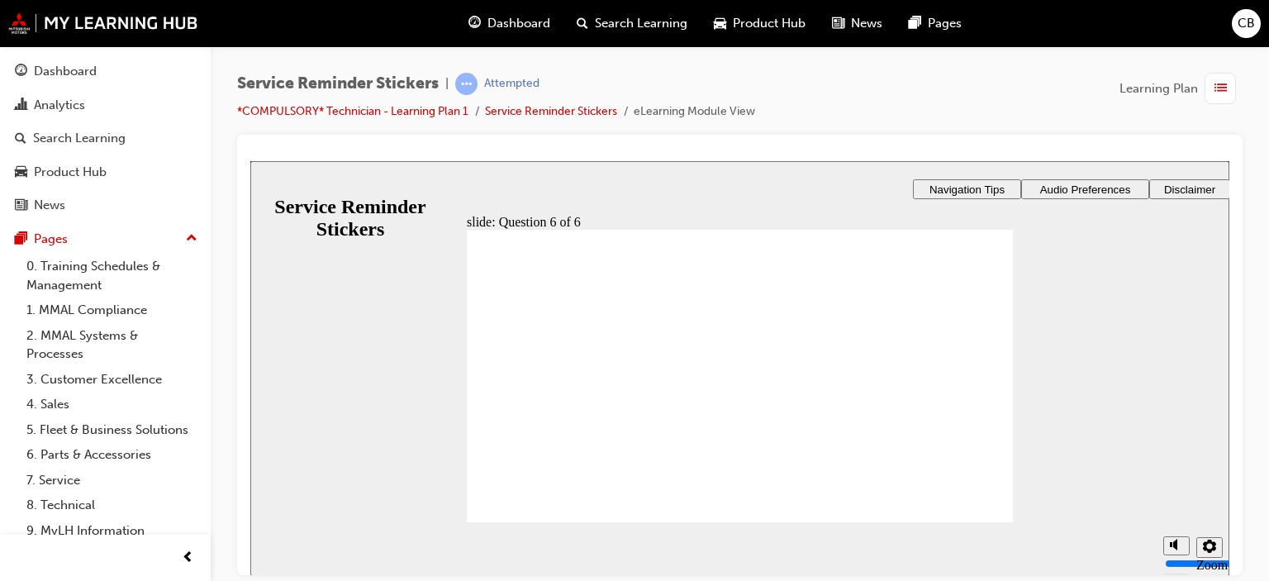
checkbox input "true"
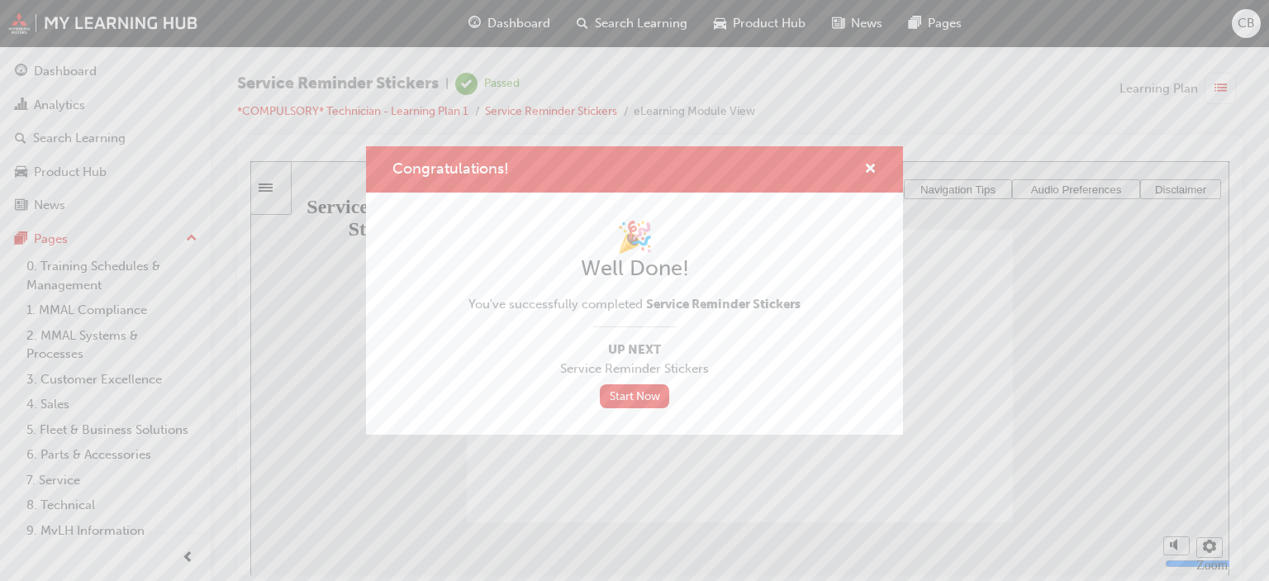
click at [868, 158] on div "Congratulations!" at bounding box center [634, 169] width 537 height 47
click at [866, 168] on span "cross-icon" at bounding box center [870, 170] width 12 height 15
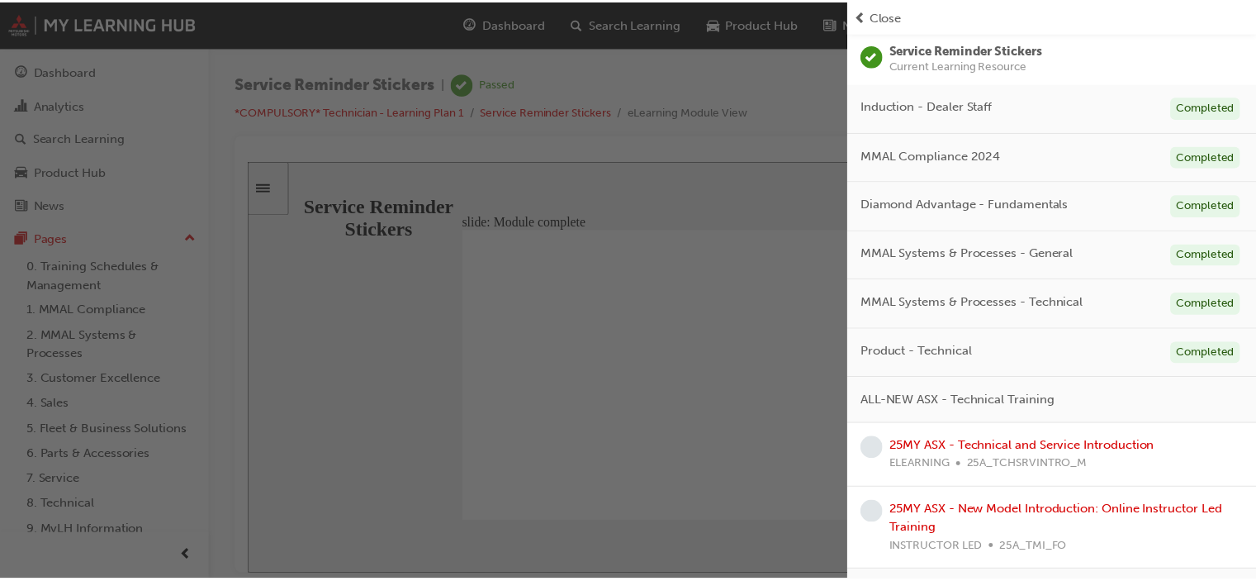
scroll to position [131, 0]
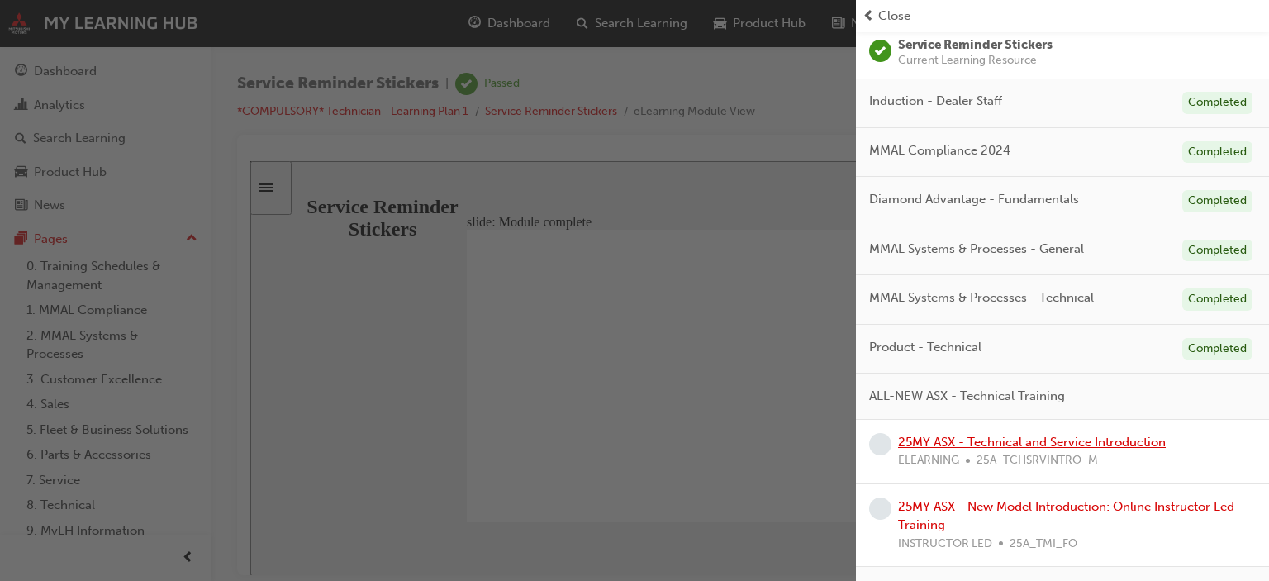
click at [1143, 436] on link "25MY ASX - Technical and Service Introduction" at bounding box center [1032, 441] width 268 height 15
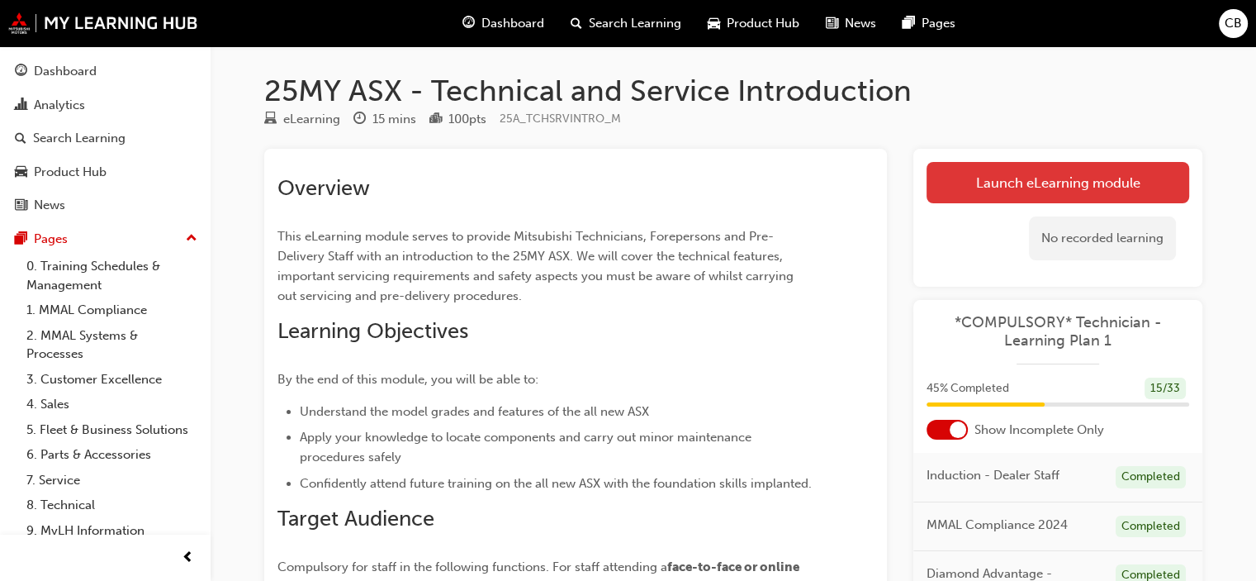
click at [1004, 197] on link "Launch eLearning module" at bounding box center [1058, 182] width 263 height 41
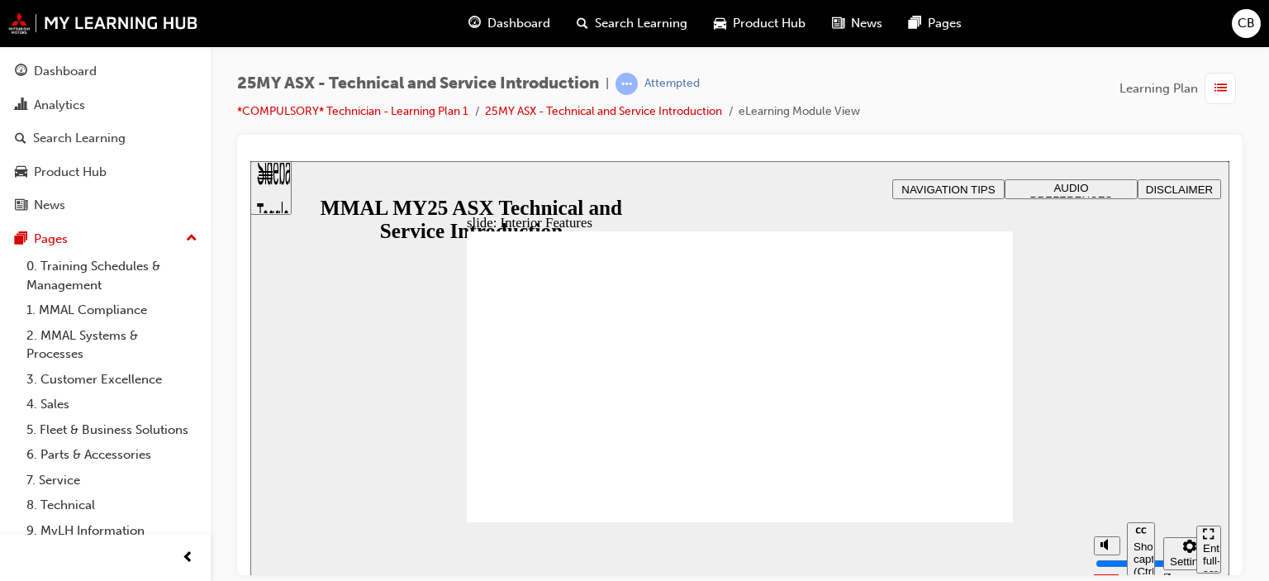
drag, startPoint x: 984, startPoint y: 219, endPoint x: 974, endPoint y: 341, distance: 122.6
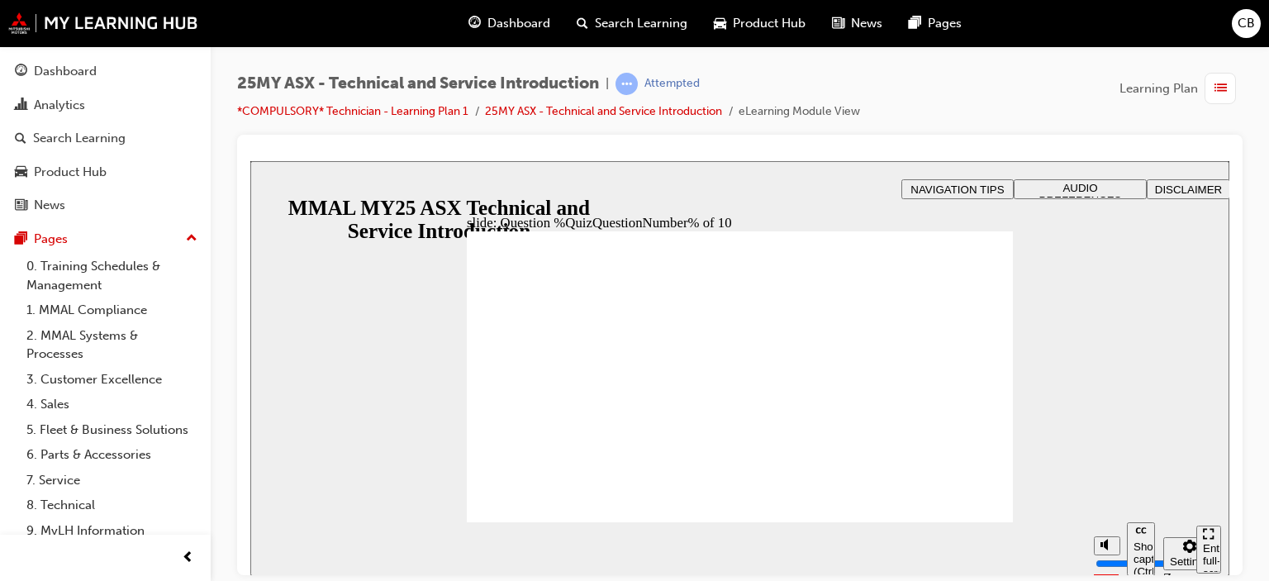
radio input "true"
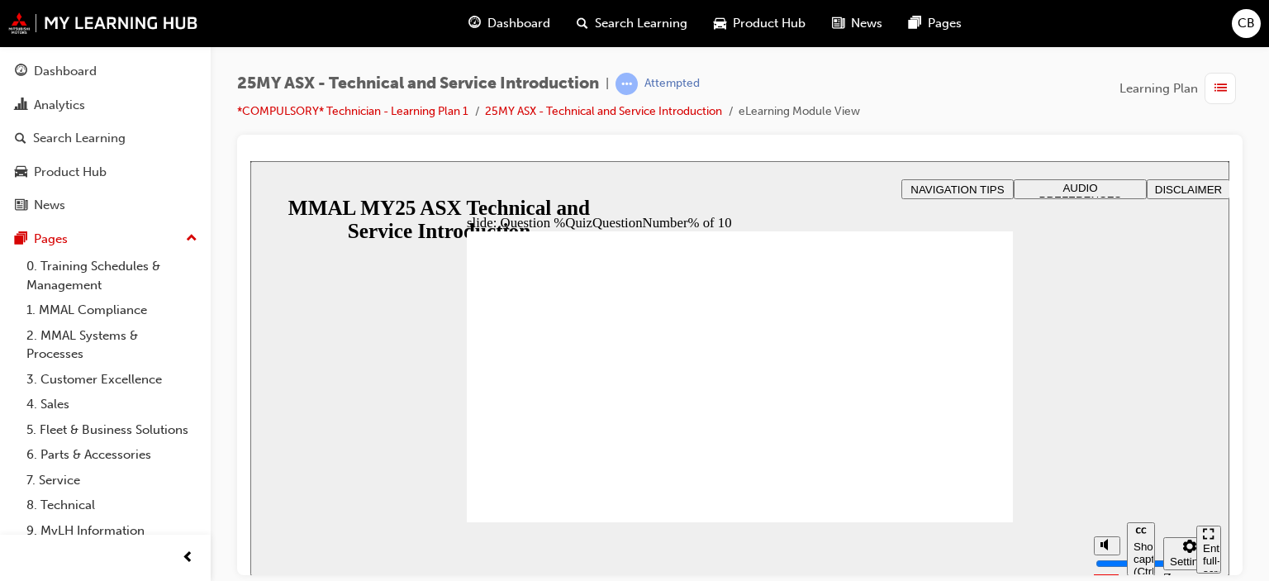
radio input "true"
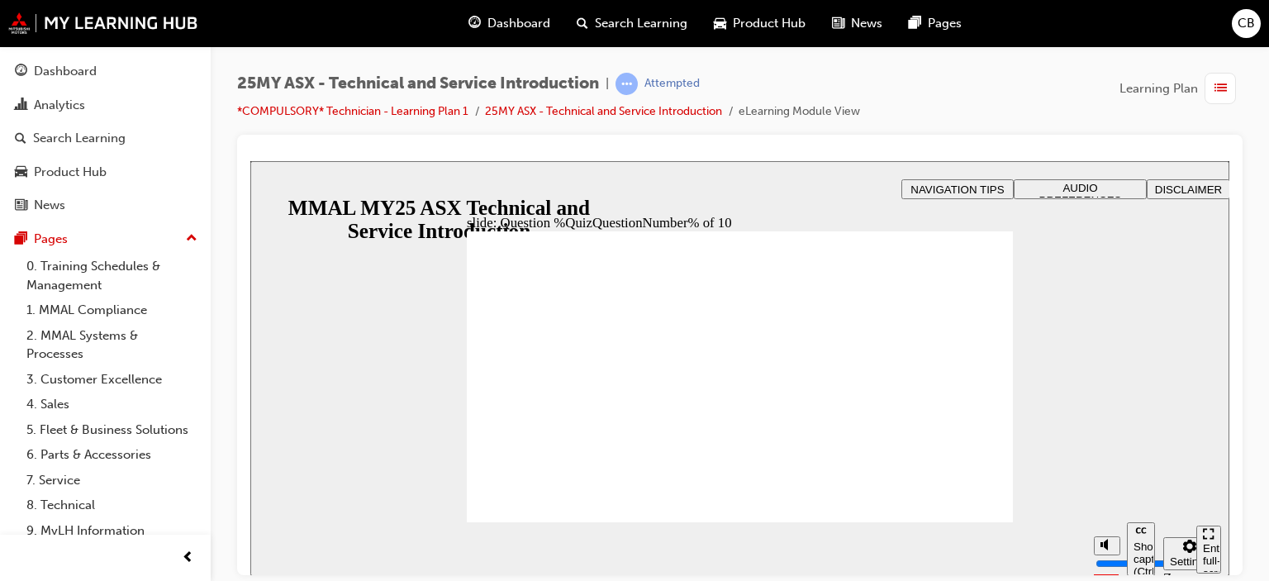
radio input "true"
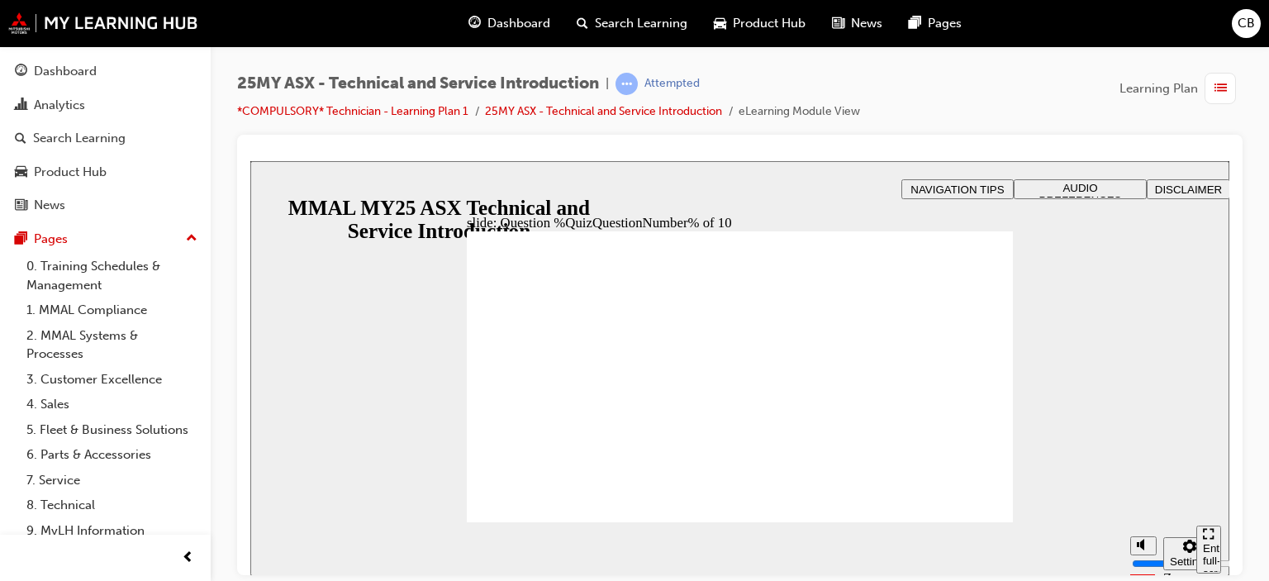
radio input "true"
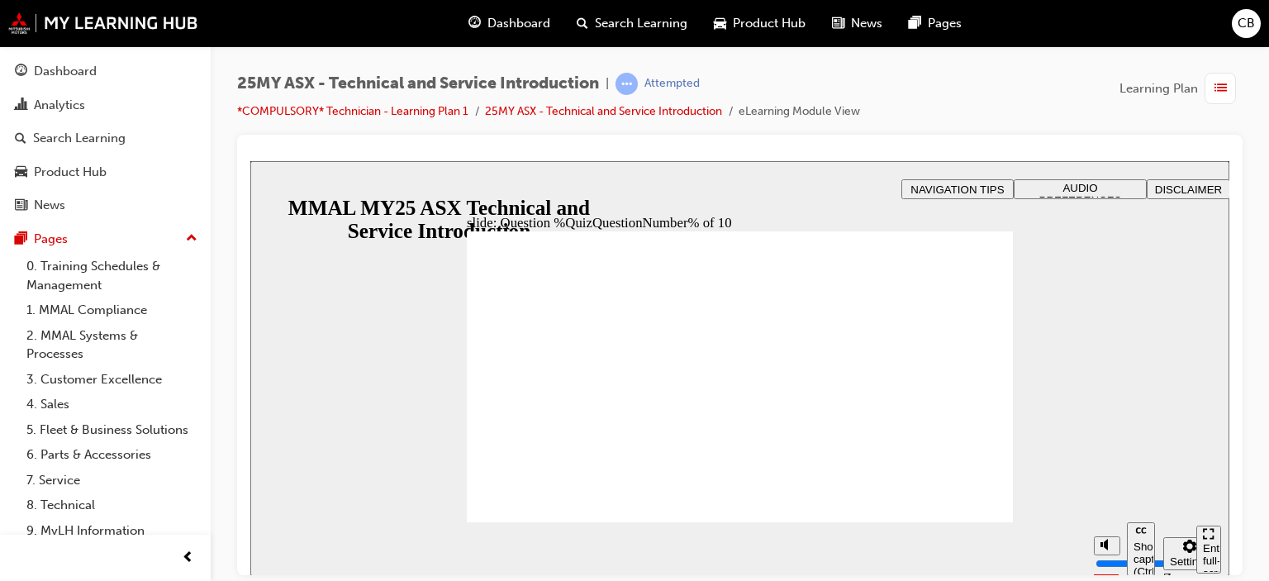
radio input "true"
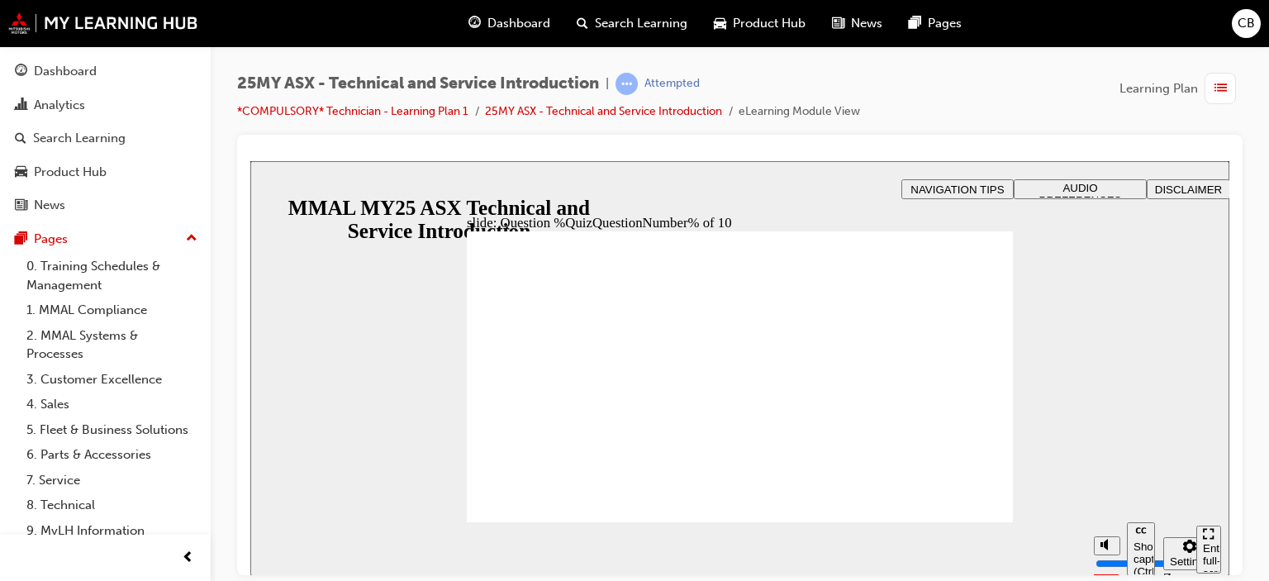
radio input "true"
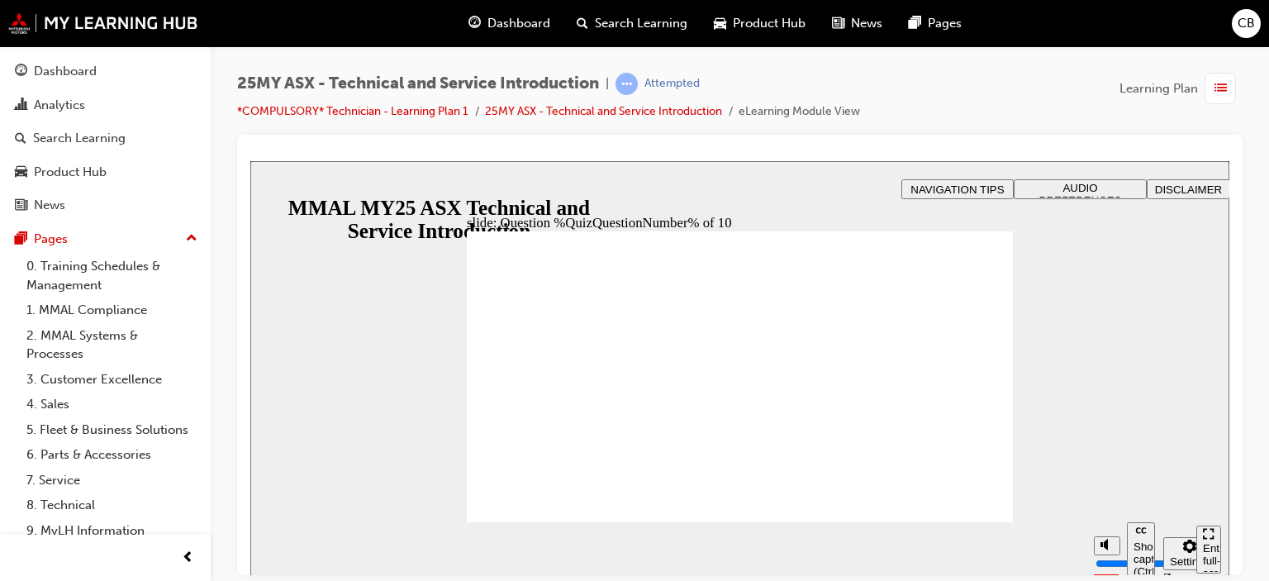
radio input "true"
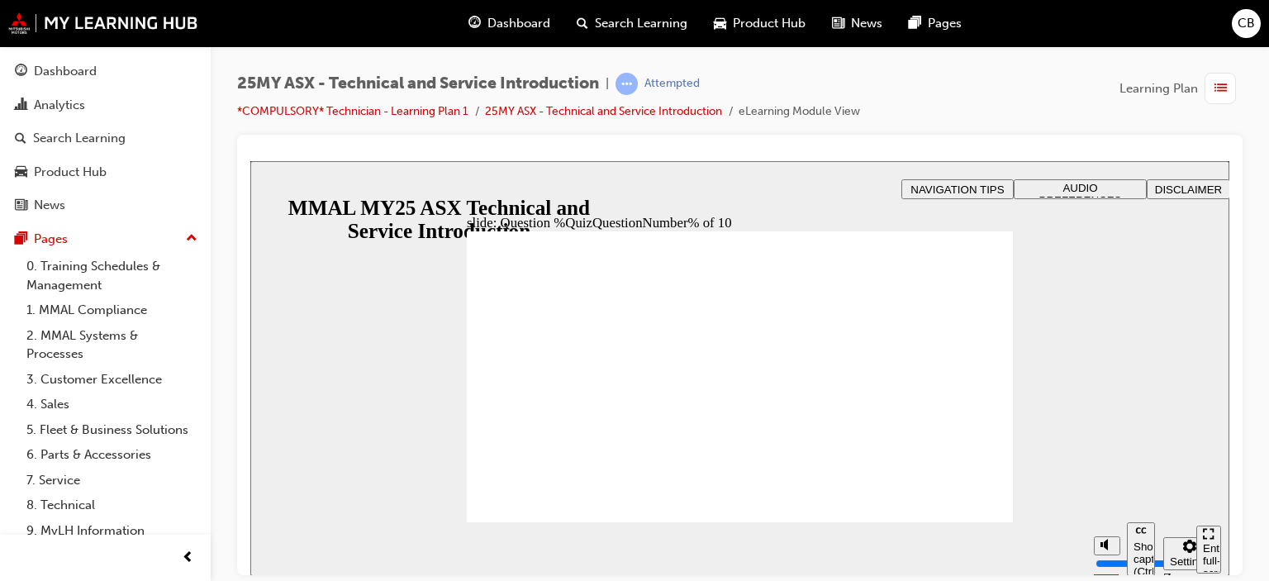
radio input "true"
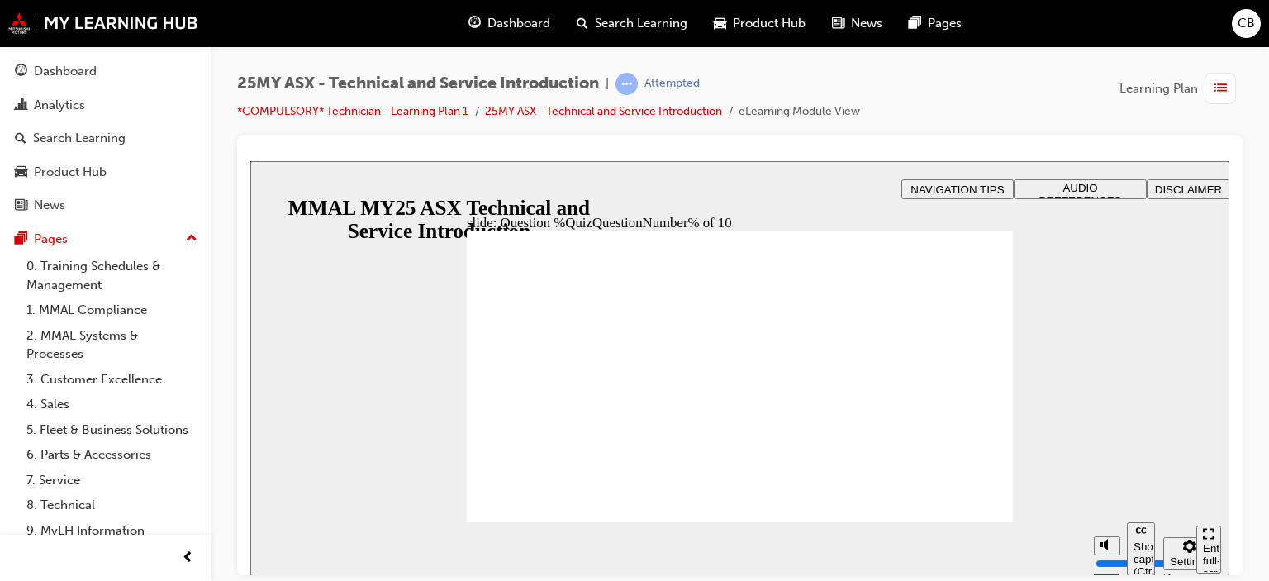
radio input "true"
radio input "false"
radio input "true"
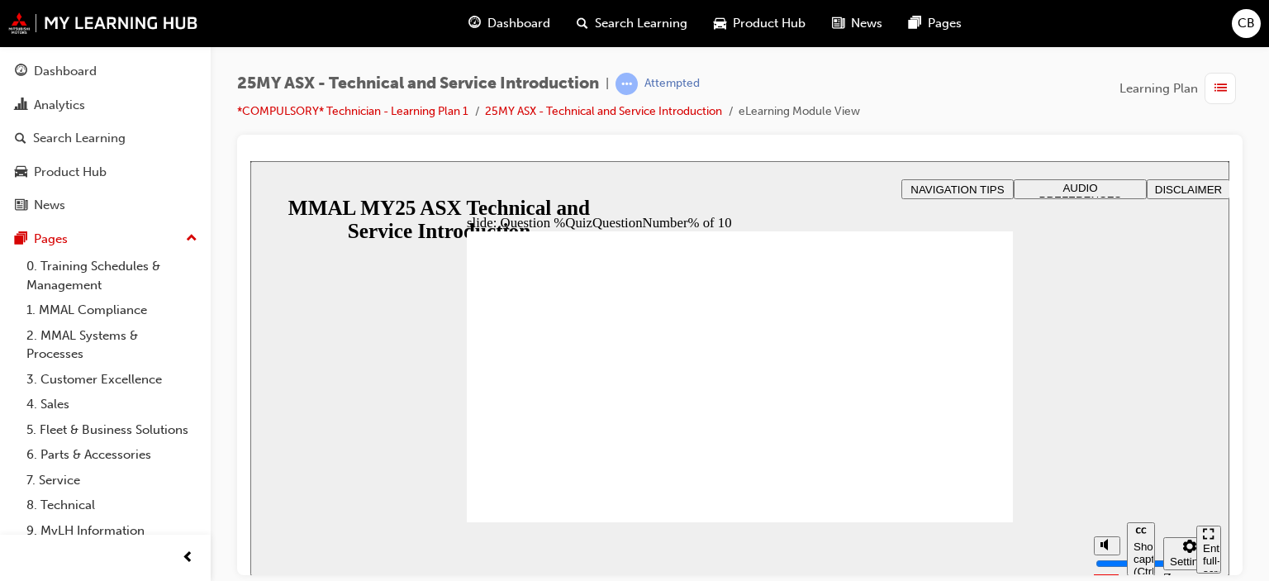
radio input "true"
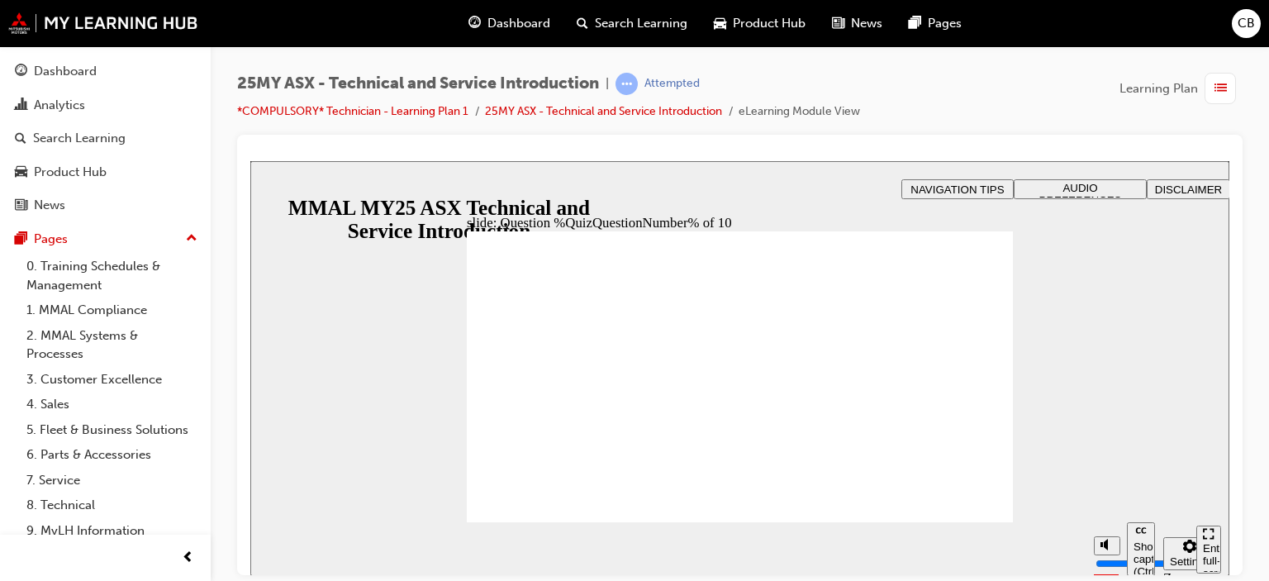
radio input "true"
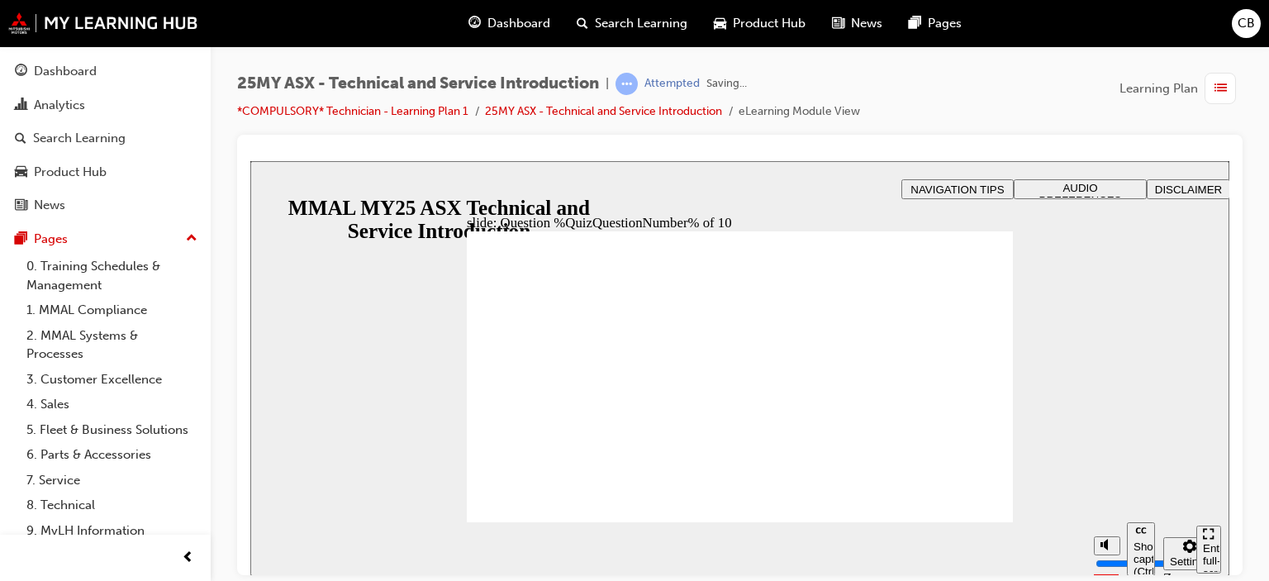
radio input "true"
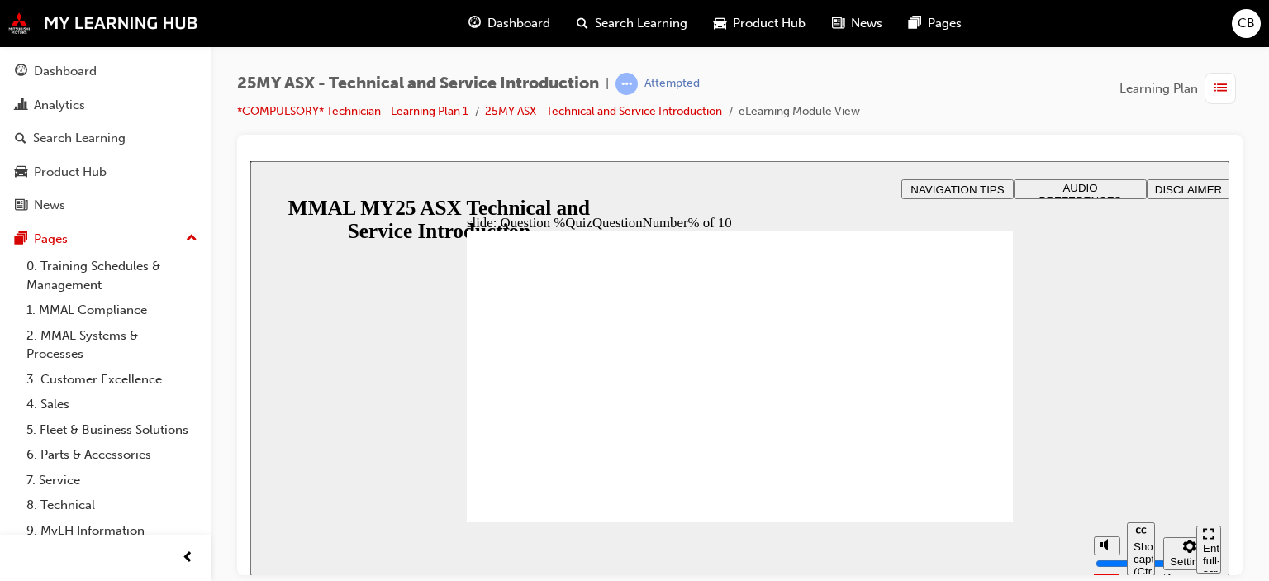
radio input "true"
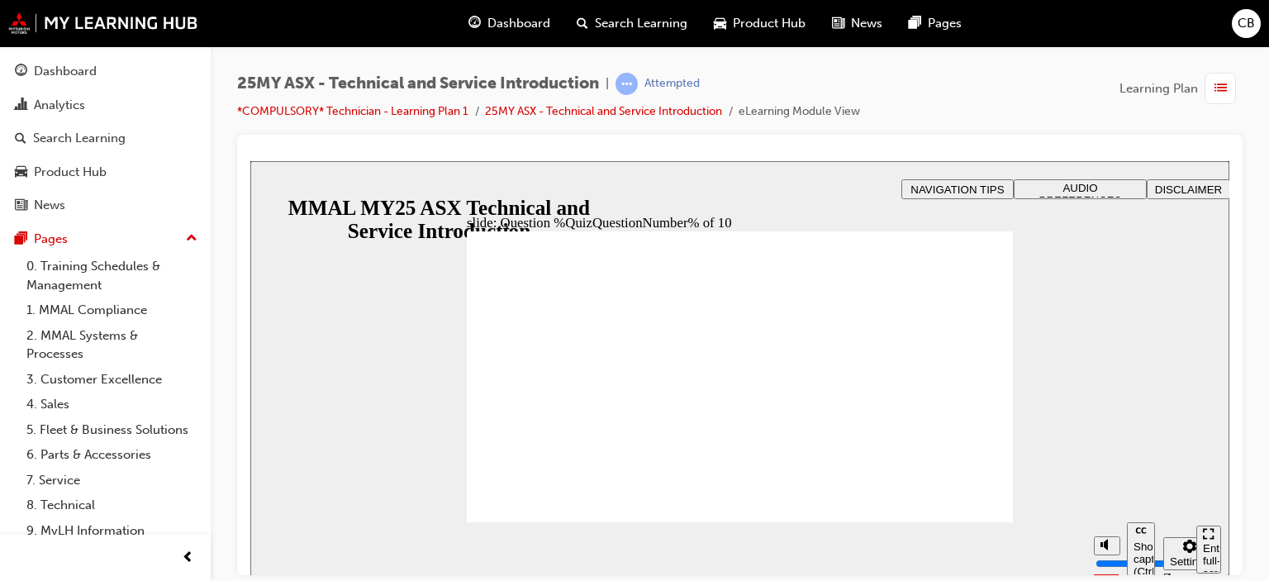
radio input "true"
radio input "false"
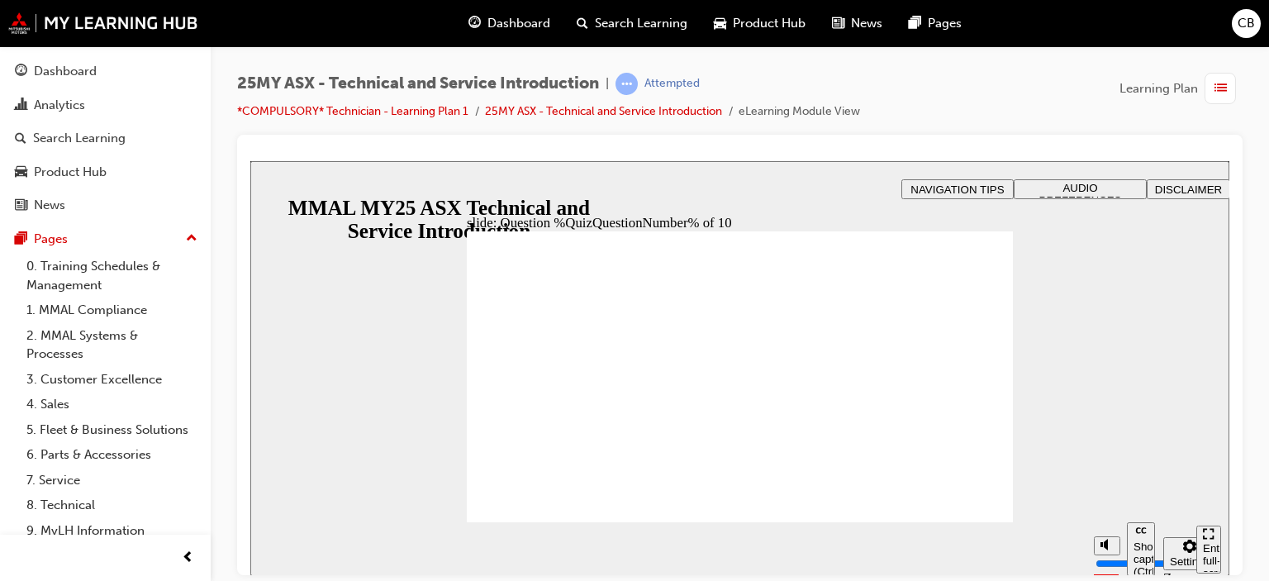
radio input "true"
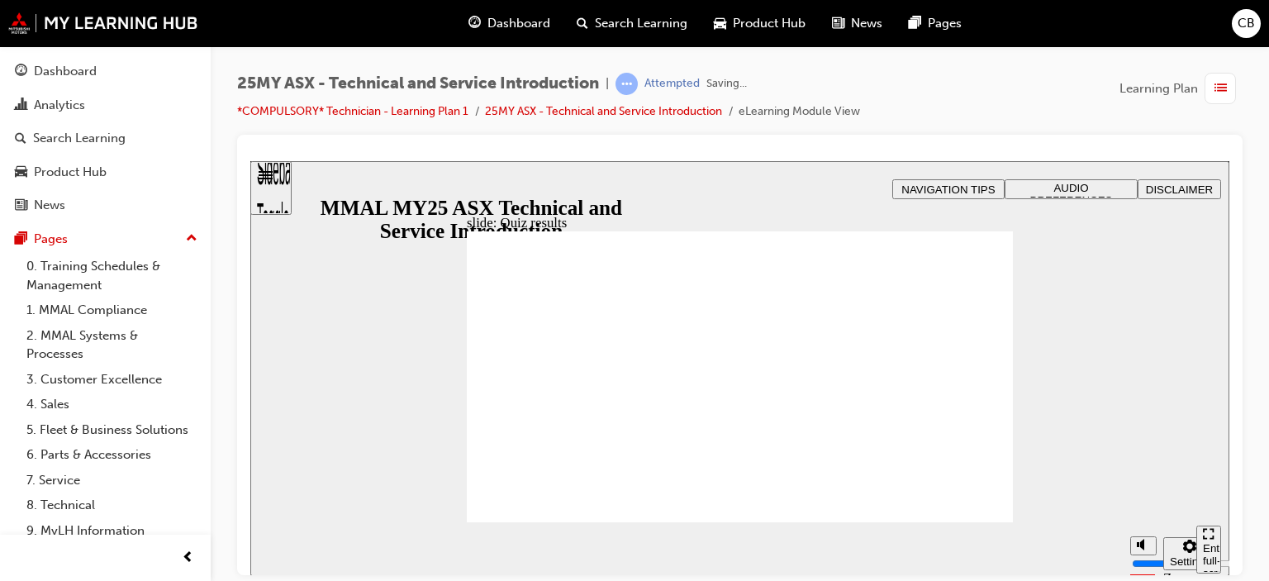
click at [952, 521] on section "Pause (Ctrl+Alt+P) Replay (Ctrl+Alt+R) Show captions (Ctrl+Alt+C) Playback spee…" at bounding box center [739, 548] width 979 height 54
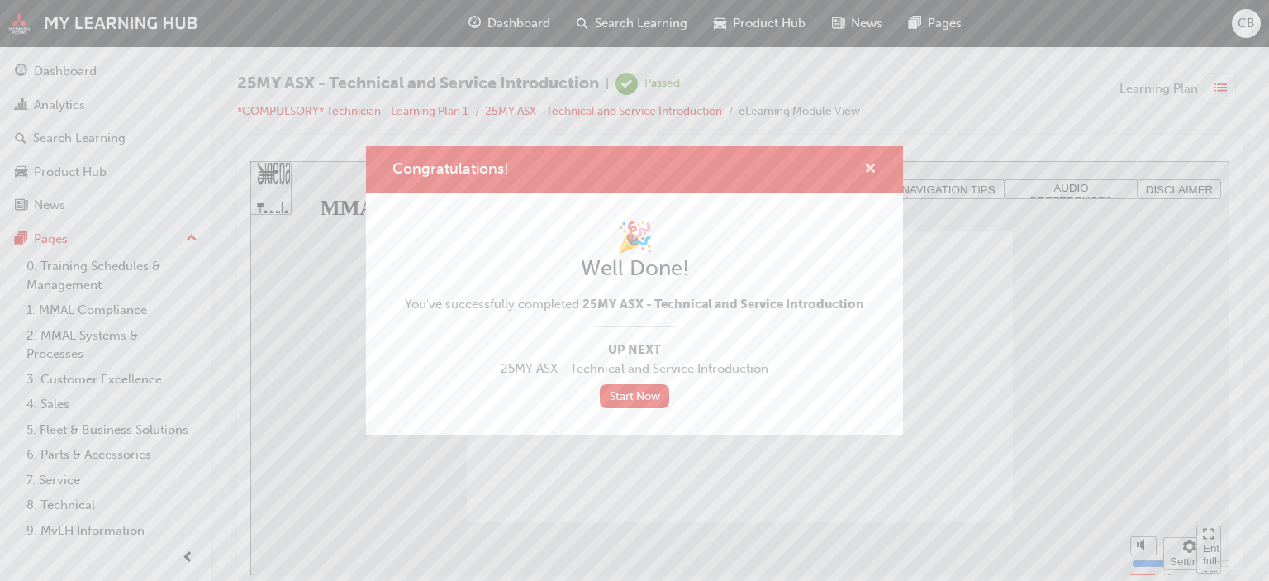
click at [867, 168] on span "cross-icon" at bounding box center [870, 170] width 12 height 15
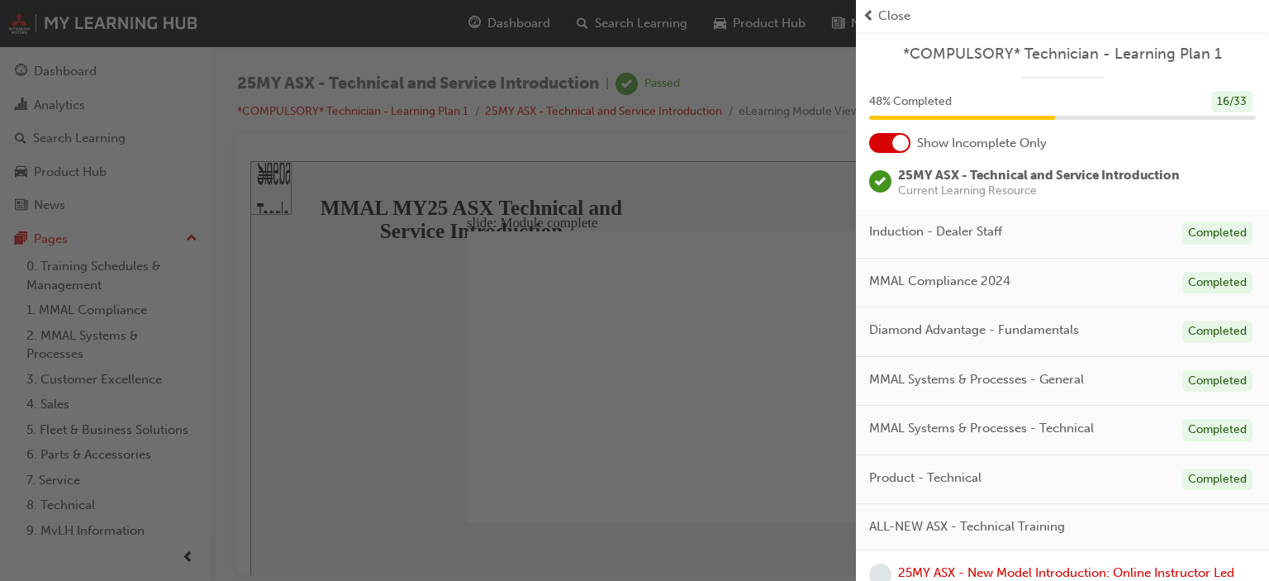
click at [667, 191] on div "button" at bounding box center [428, 290] width 856 height 581
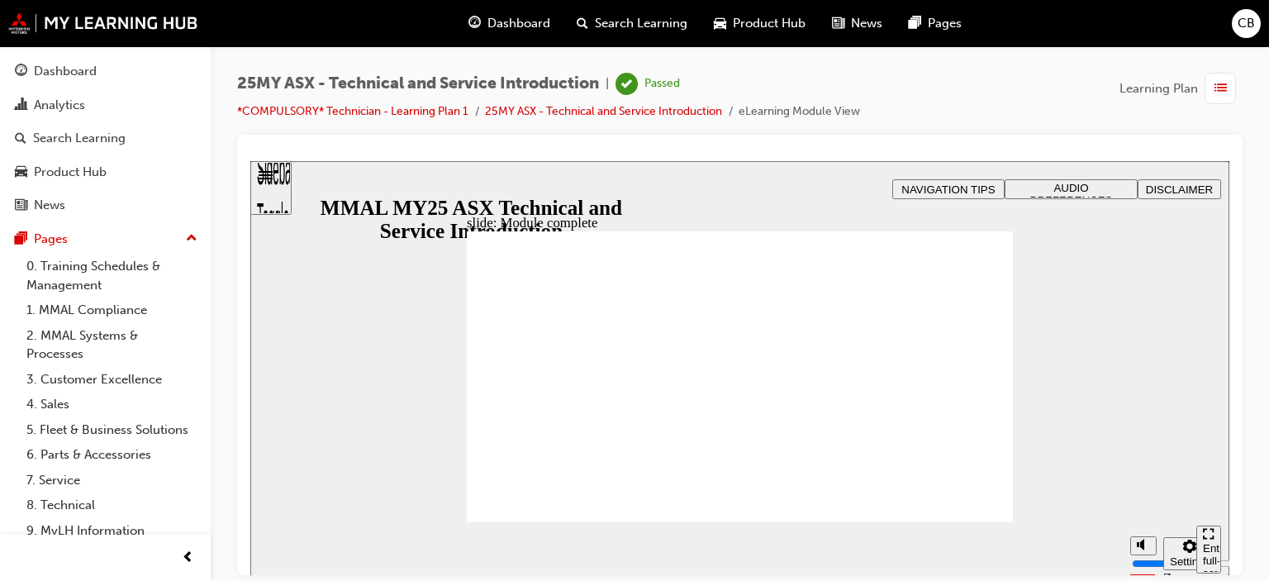
click at [486, 16] on div "Dashboard" at bounding box center [509, 24] width 108 height 34
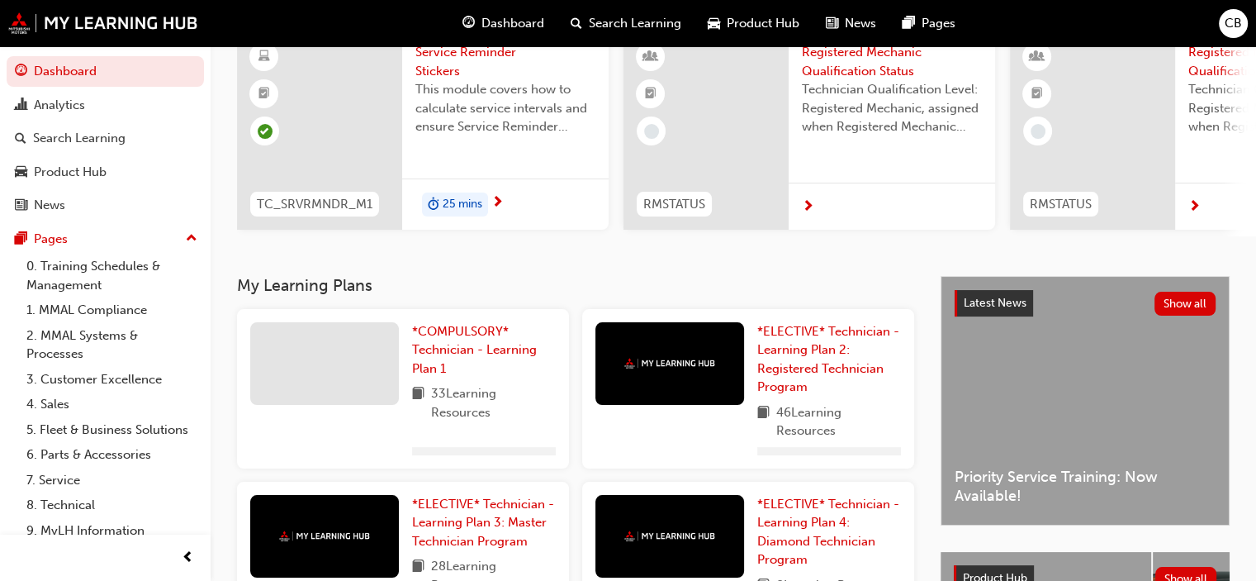
scroll to position [145, 0]
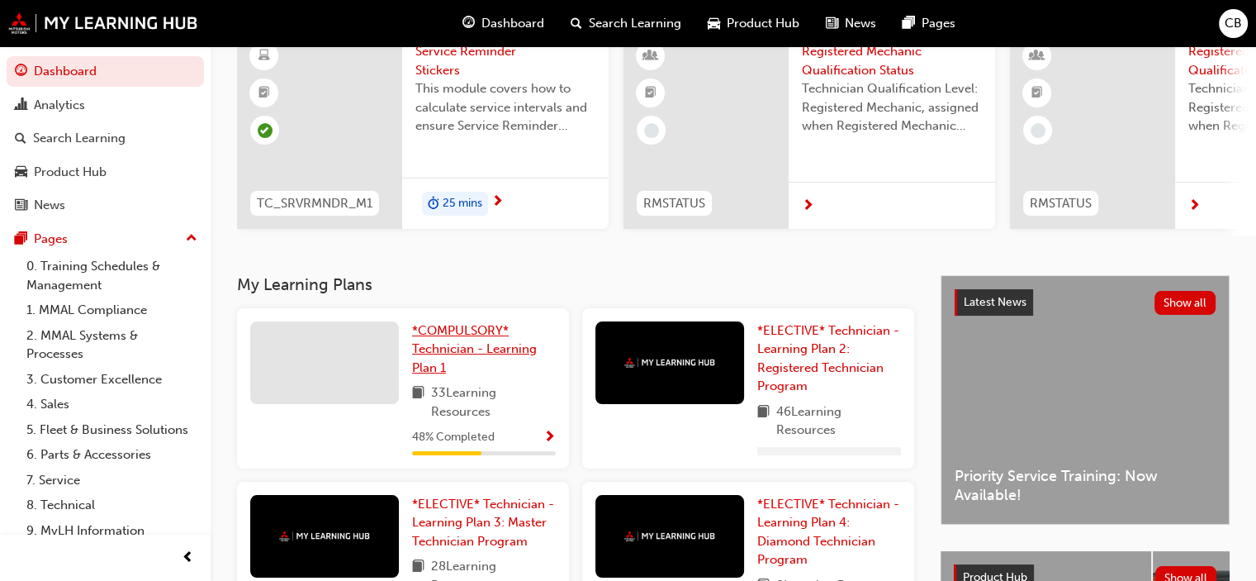
click at [496, 362] on link "*COMPULSORY* Technician - Learning Plan 1" at bounding box center [484, 349] width 144 height 56
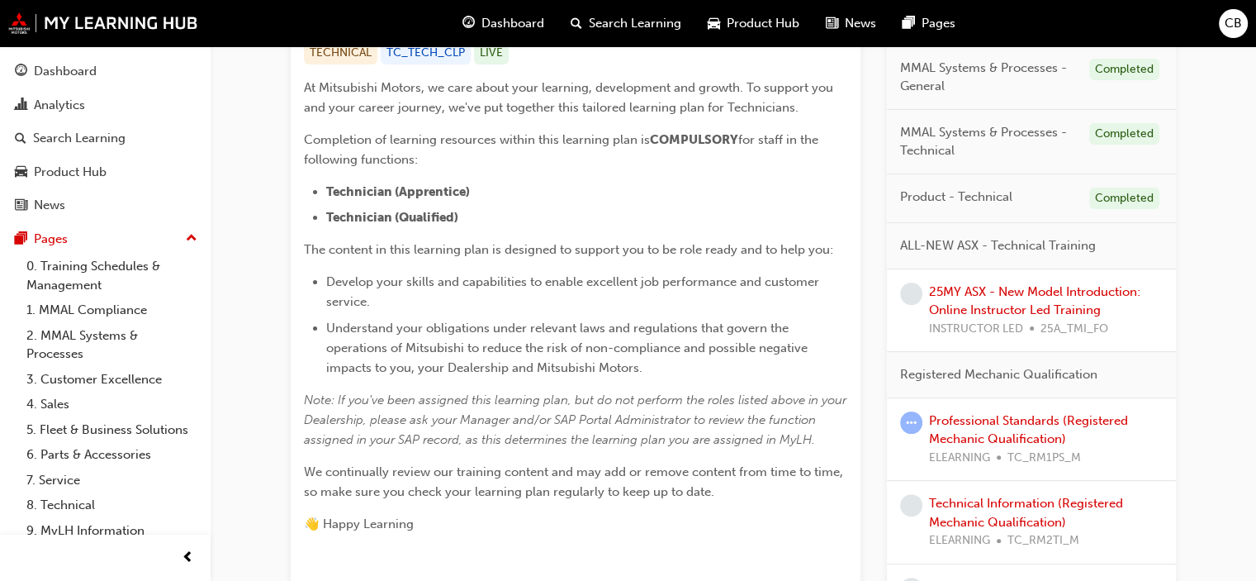
scroll to position [396, 0]
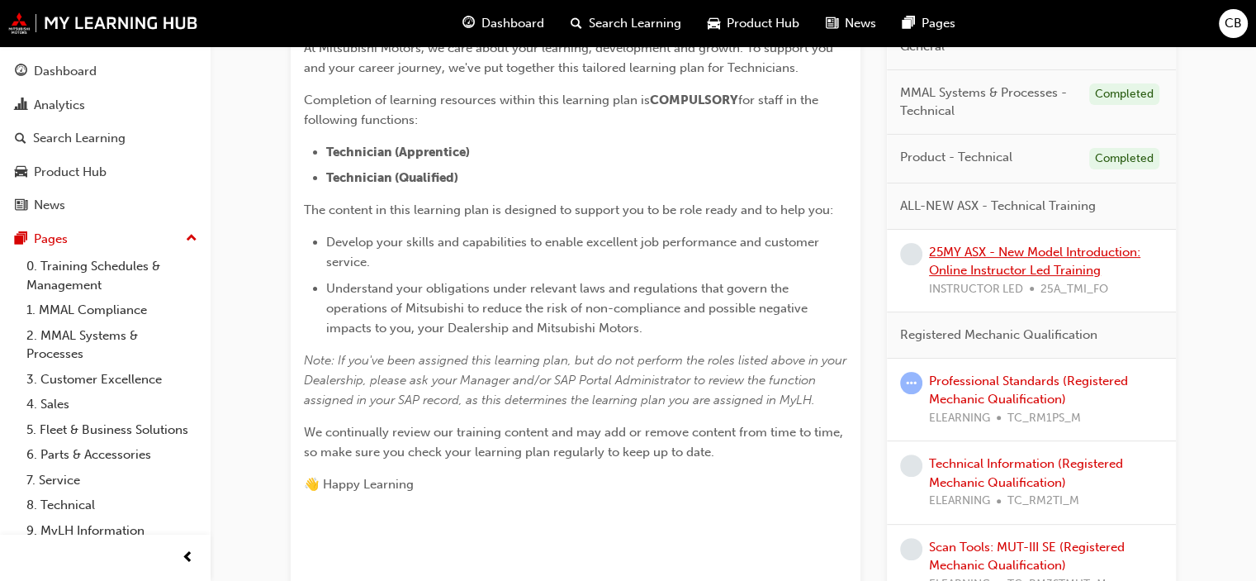
click at [1064, 252] on link "25MY ASX - New Model Introduction: Online Instructor Led Training" at bounding box center [1034, 261] width 211 height 34
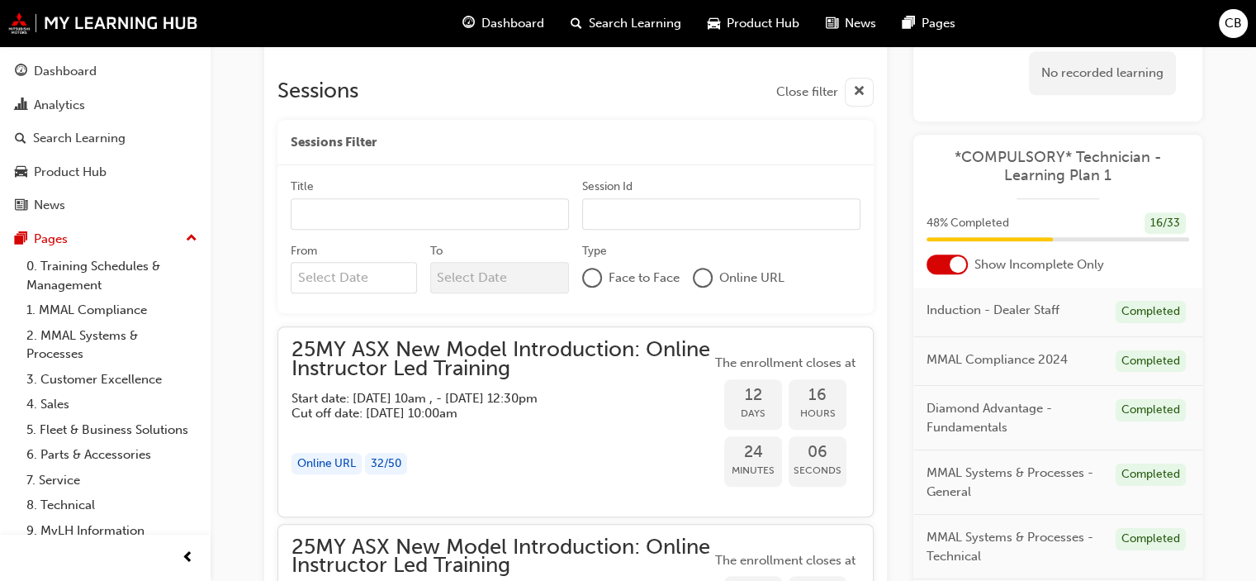
scroll to position [909, 0]
click at [700, 279] on div at bounding box center [703, 277] width 17 height 17
click at [700, 280] on div at bounding box center [702, 278] width 13 height 13
click at [500, 36] on div "Dashboard" at bounding box center [503, 24] width 108 height 34
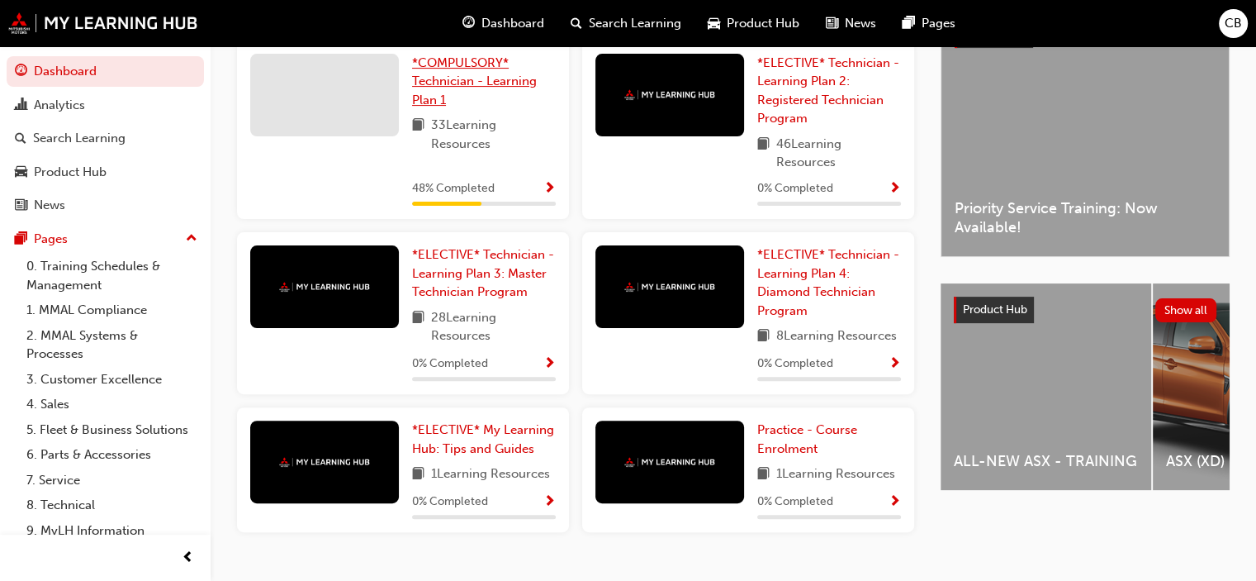
scroll to position [452, 0]
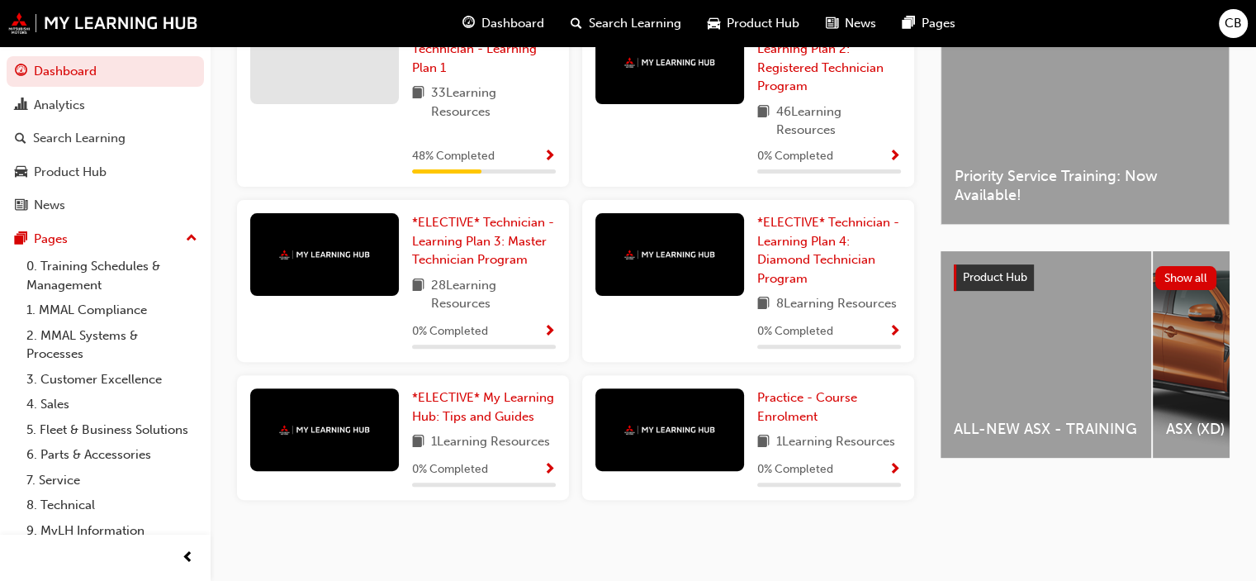
click at [465, 97] on span "33 Learning Resources" at bounding box center [493, 101] width 125 height 37
click at [422, 65] on span "*COMPULSORY* Technician - Learning Plan 1" at bounding box center [474, 49] width 125 height 52
